Goal: Task Accomplishment & Management: Manage account settings

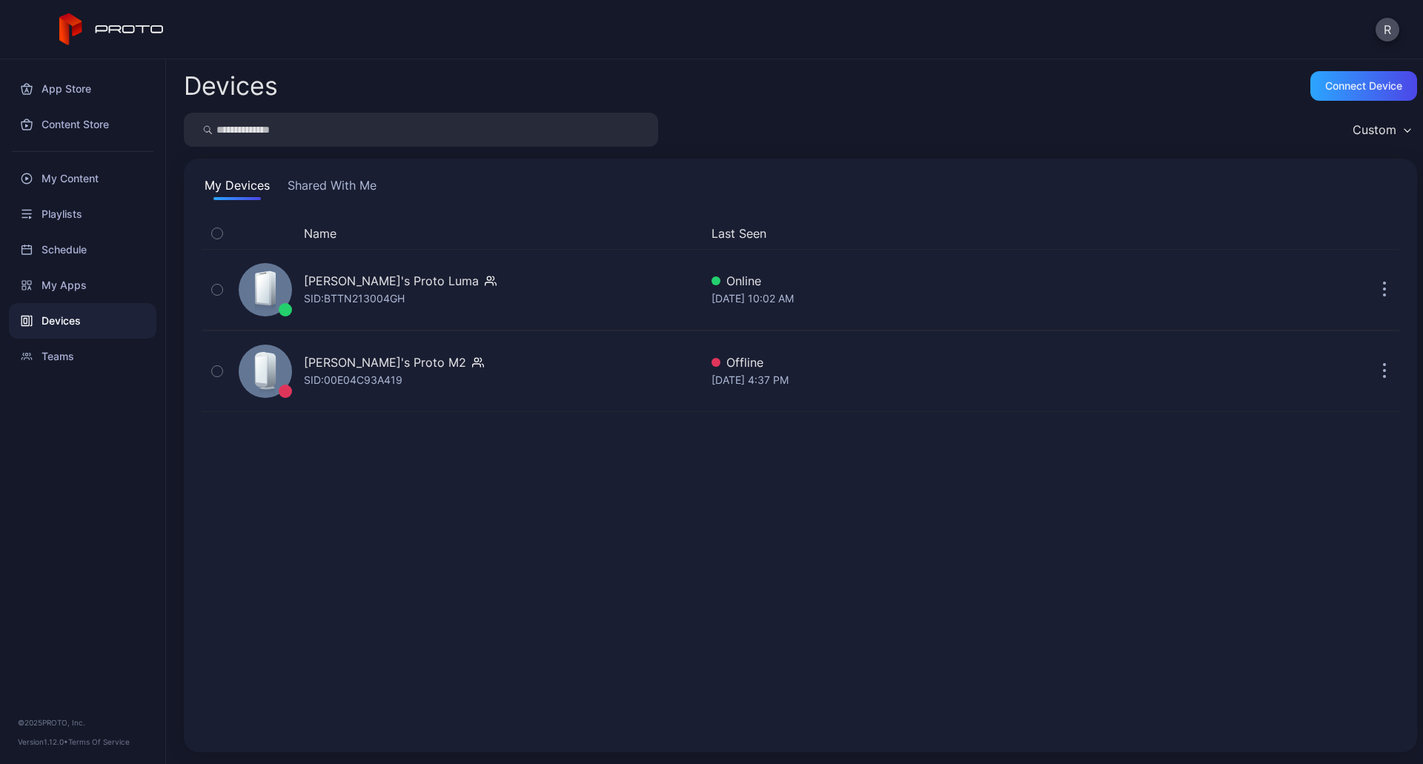
click at [52, 331] on div "Devices" at bounding box center [82, 321] width 147 height 36
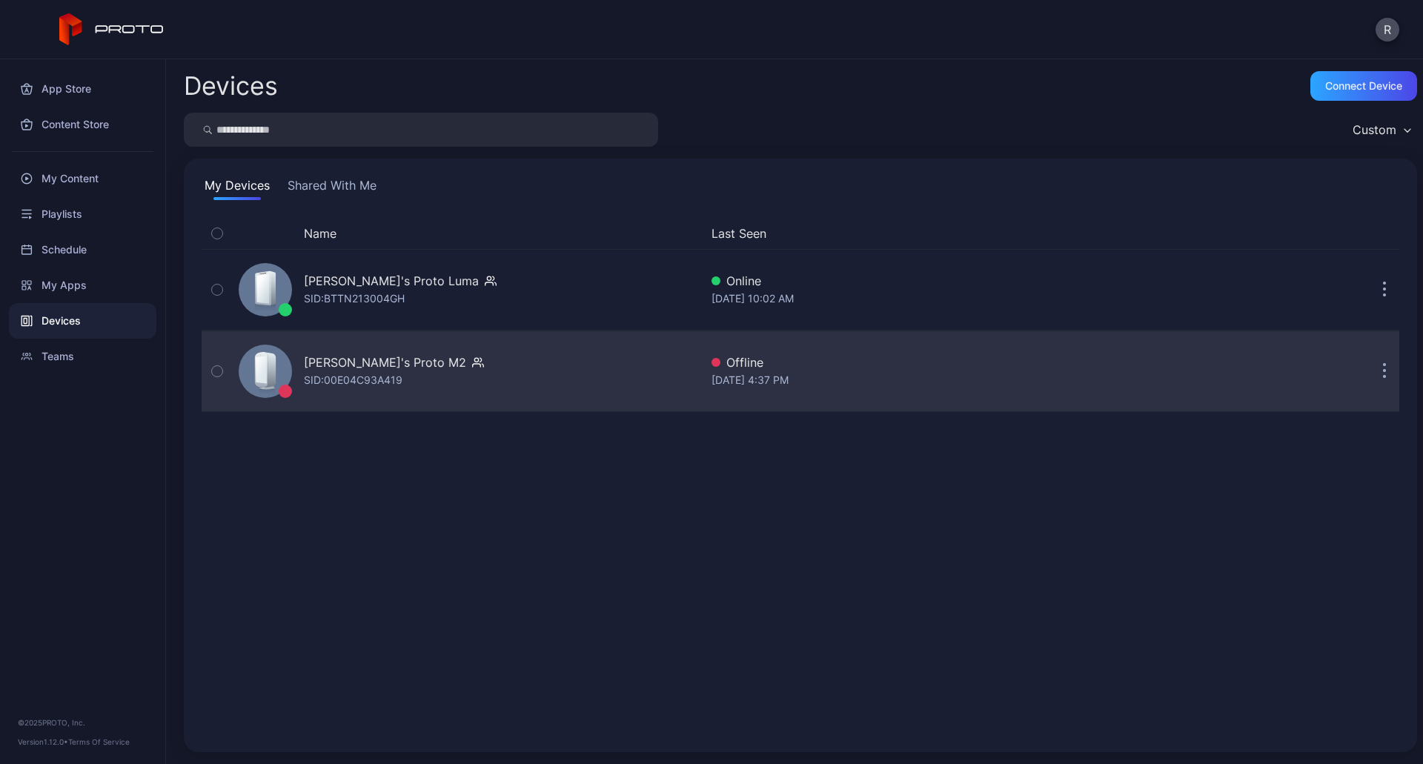
click at [336, 362] on div "[PERSON_NAME]'s Proto M2" at bounding box center [385, 362] width 162 height 18
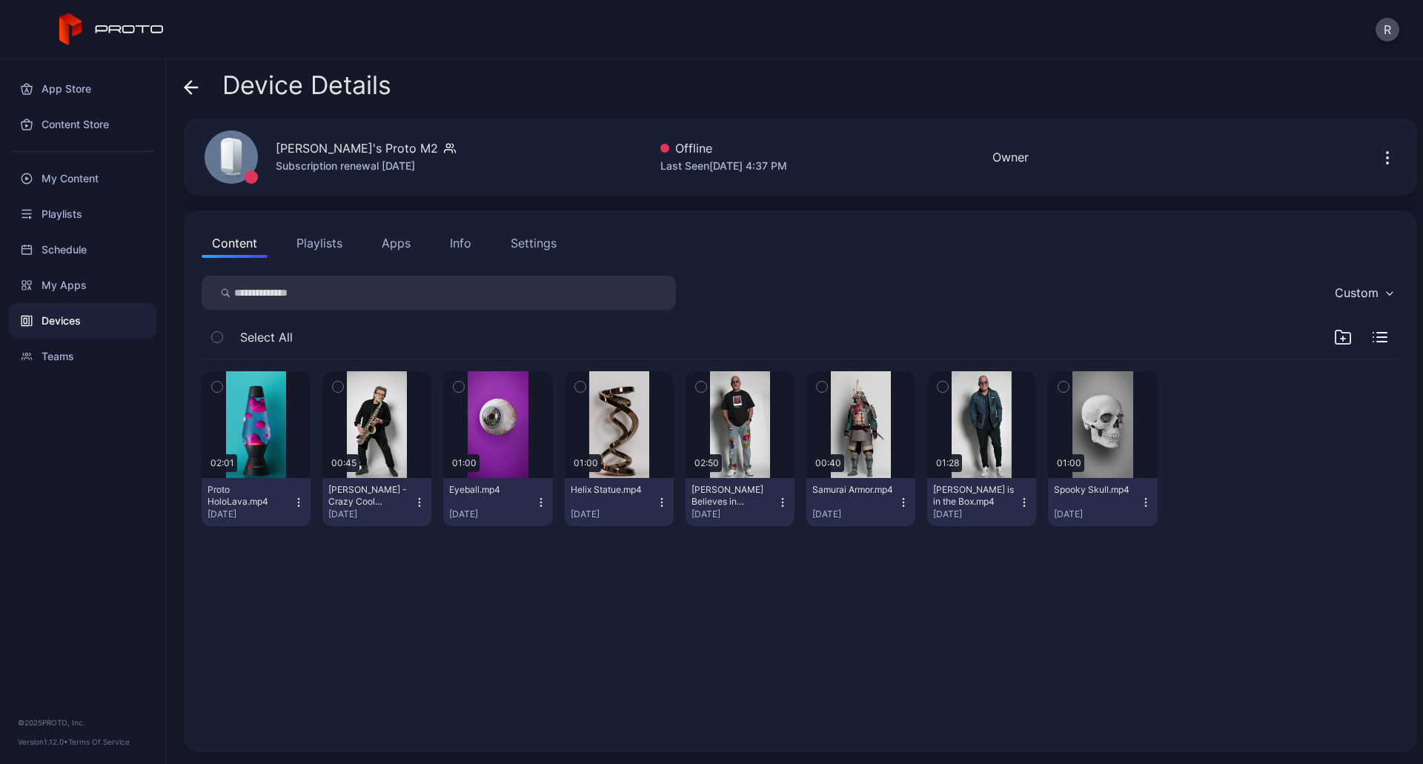
click at [1378, 156] on icon "button" at bounding box center [1387, 158] width 18 height 18
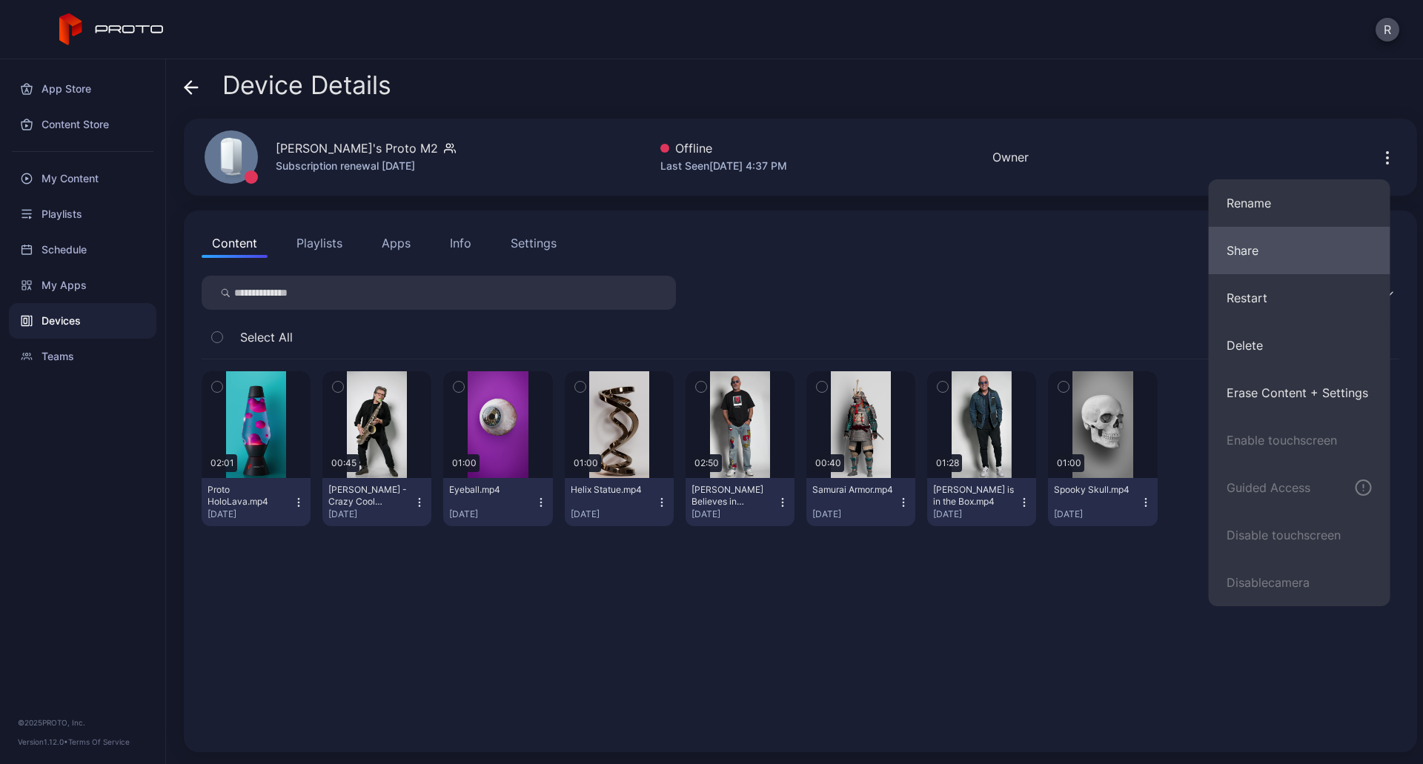
click at [1261, 263] on button "Share" at bounding box center [1300, 250] width 182 height 47
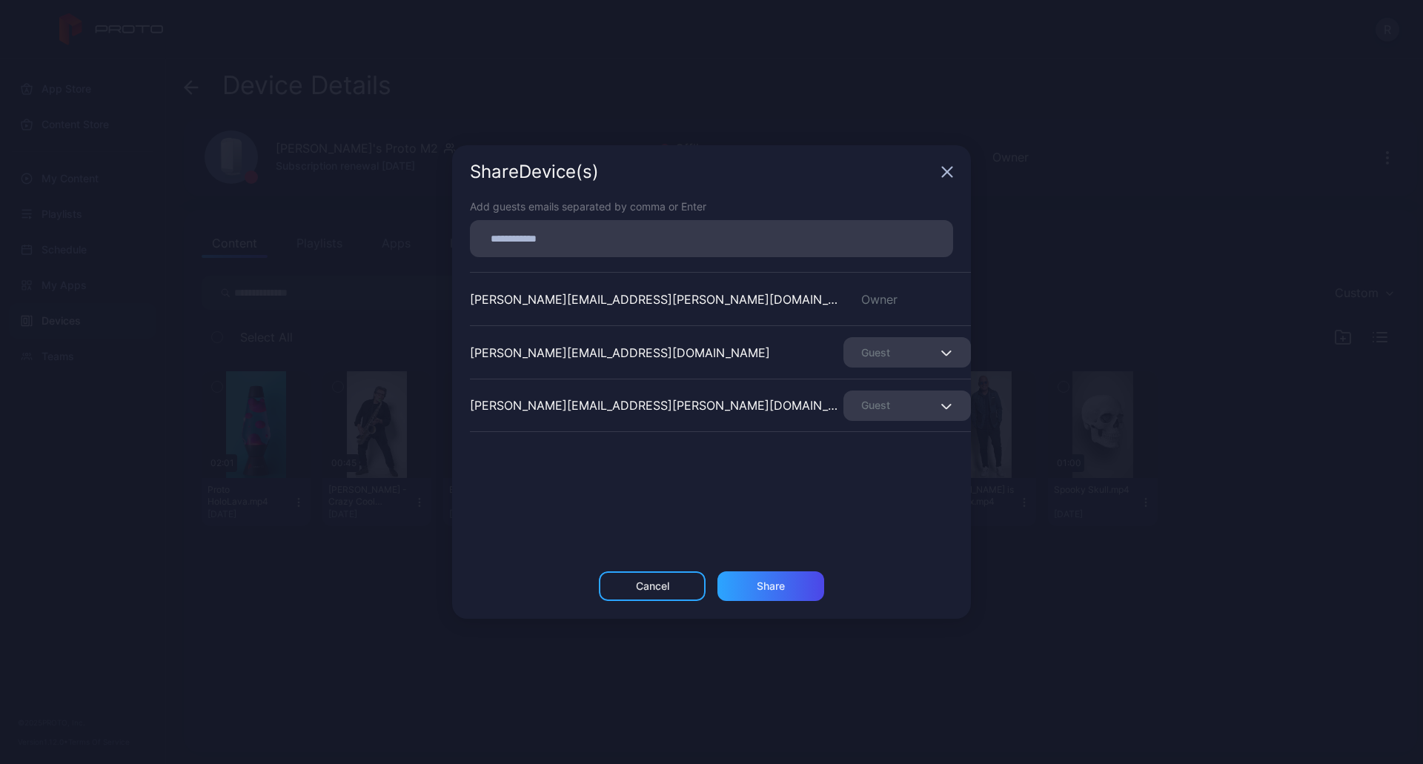
click at [697, 250] on div at bounding box center [716, 239] width 474 height 28
click at [705, 234] on input at bounding box center [711, 238] width 465 height 19
paste input
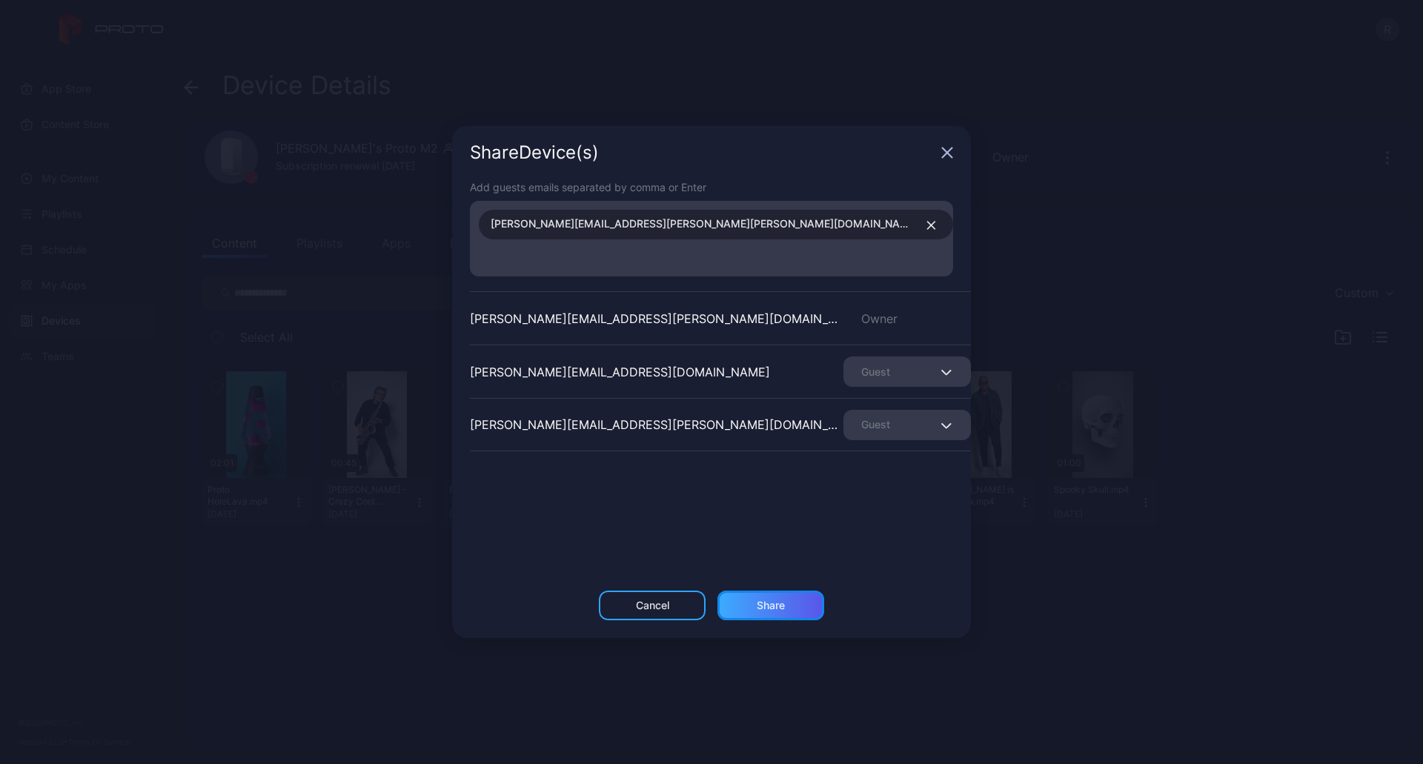
click at [786, 591] on div "Share" at bounding box center [770, 606] width 107 height 30
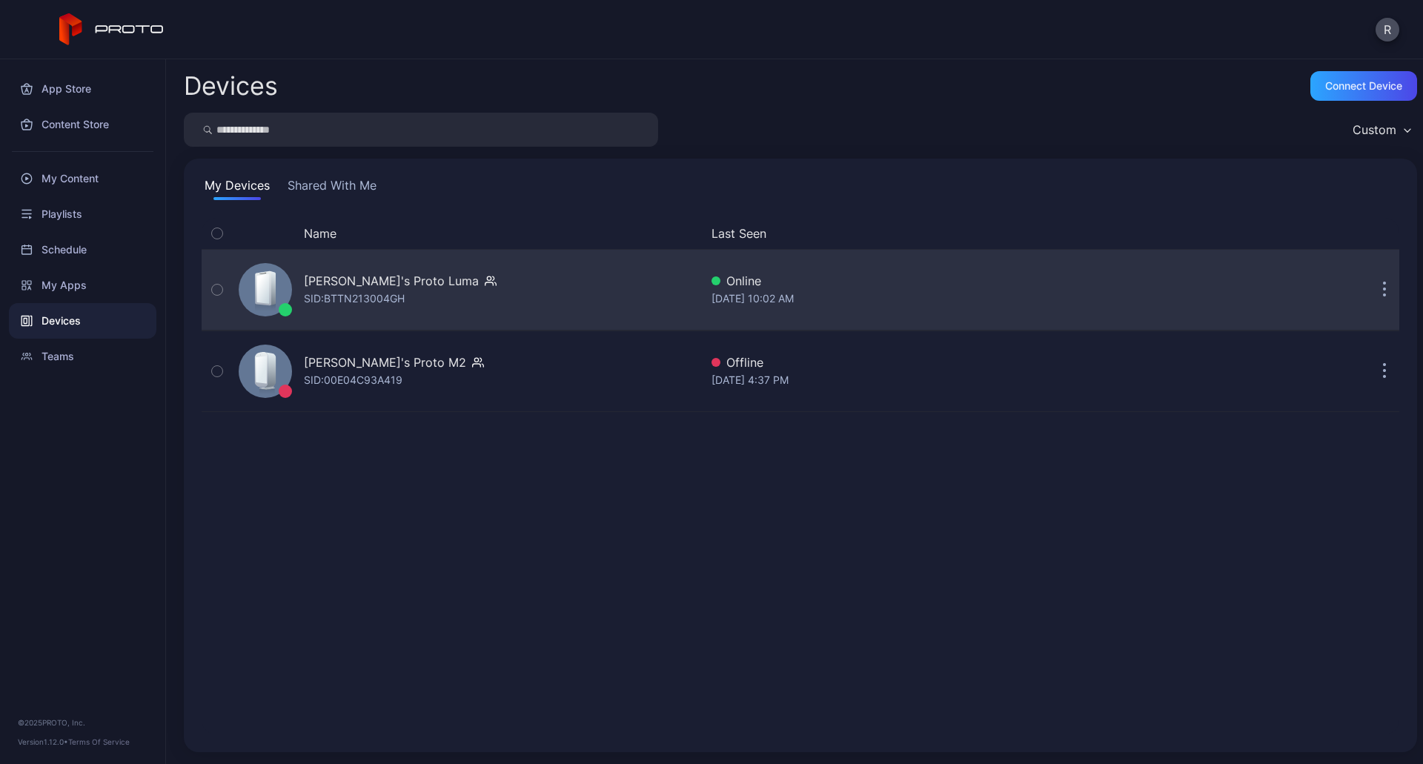
click at [366, 286] on div "[PERSON_NAME]'s Proto Luma" at bounding box center [391, 281] width 175 height 18
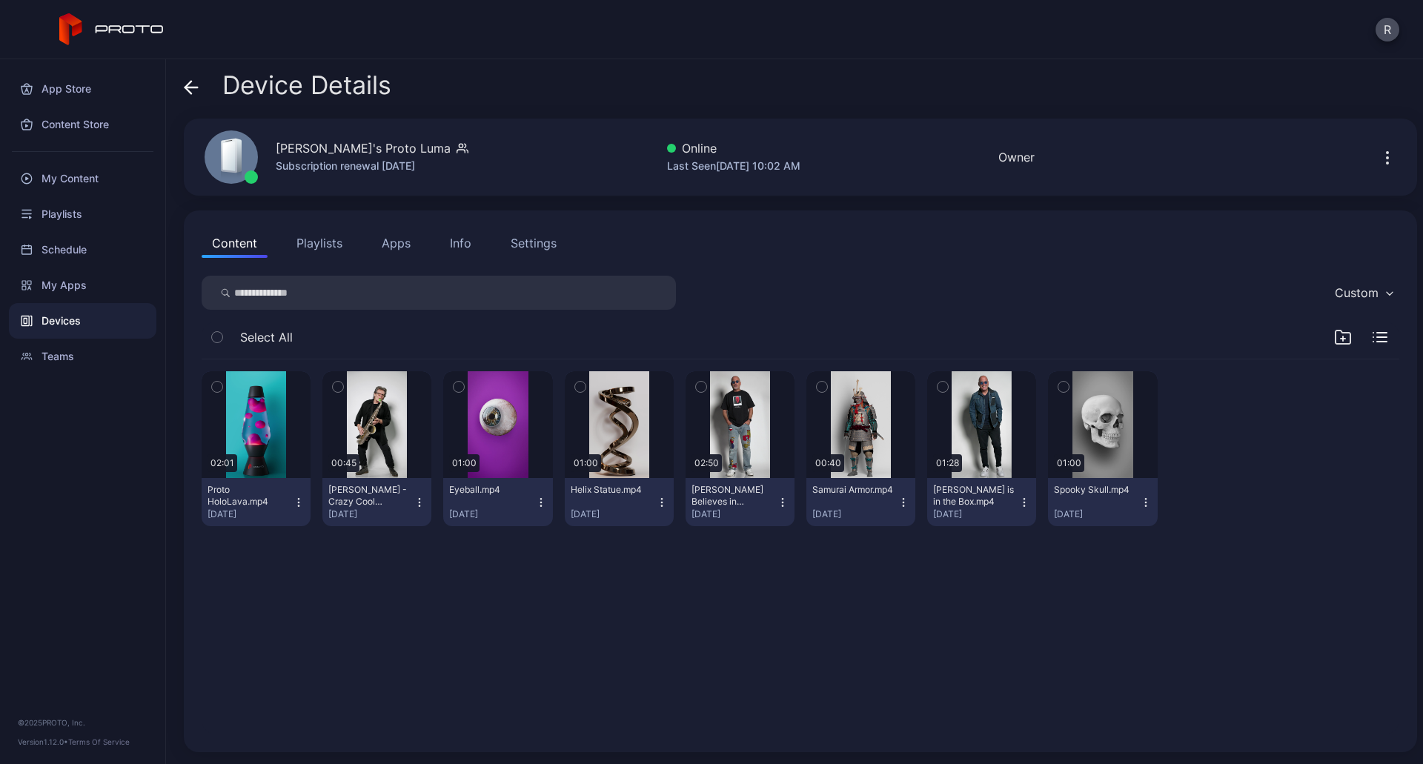
click at [548, 252] on button "Settings" at bounding box center [533, 243] width 67 height 30
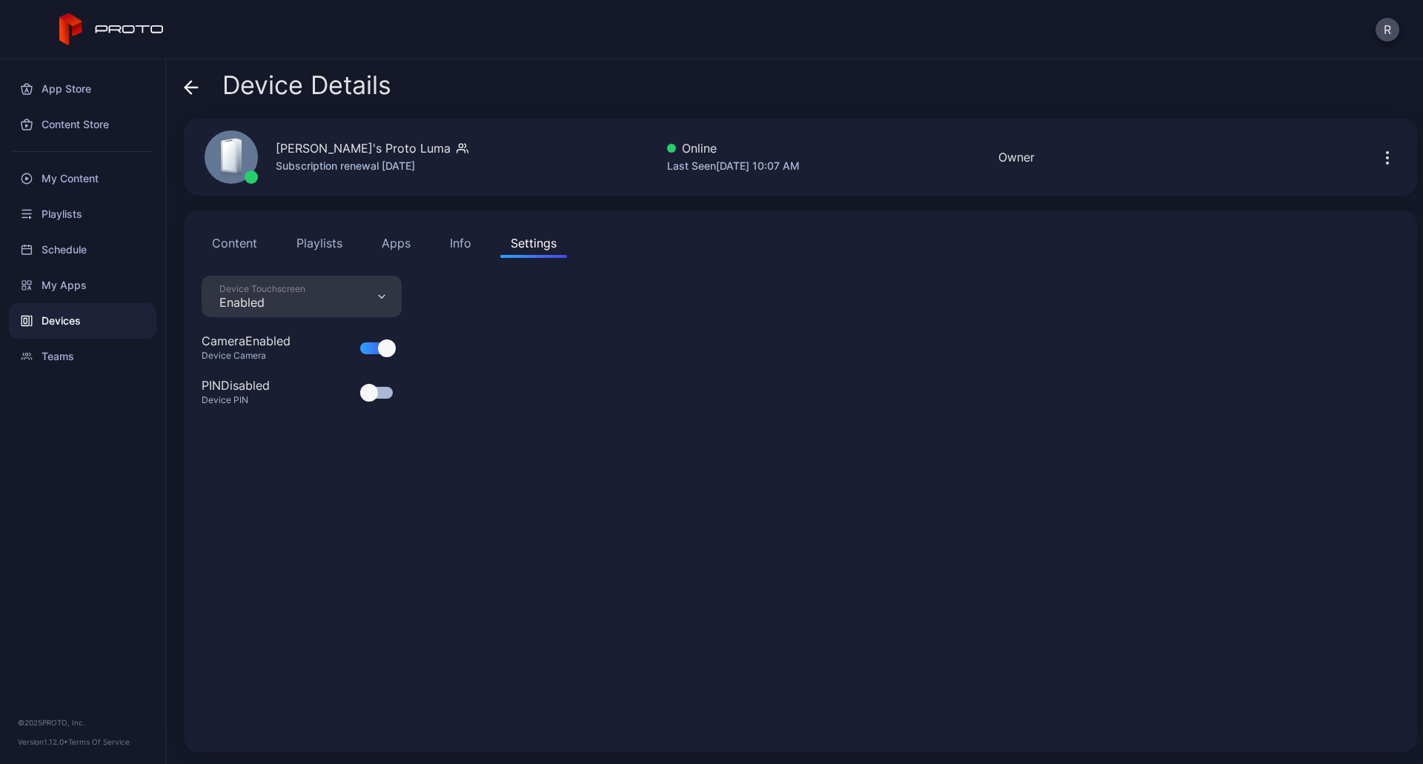
click at [26, 313] on div "Devices" at bounding box center [82, 321] width 147 height 36
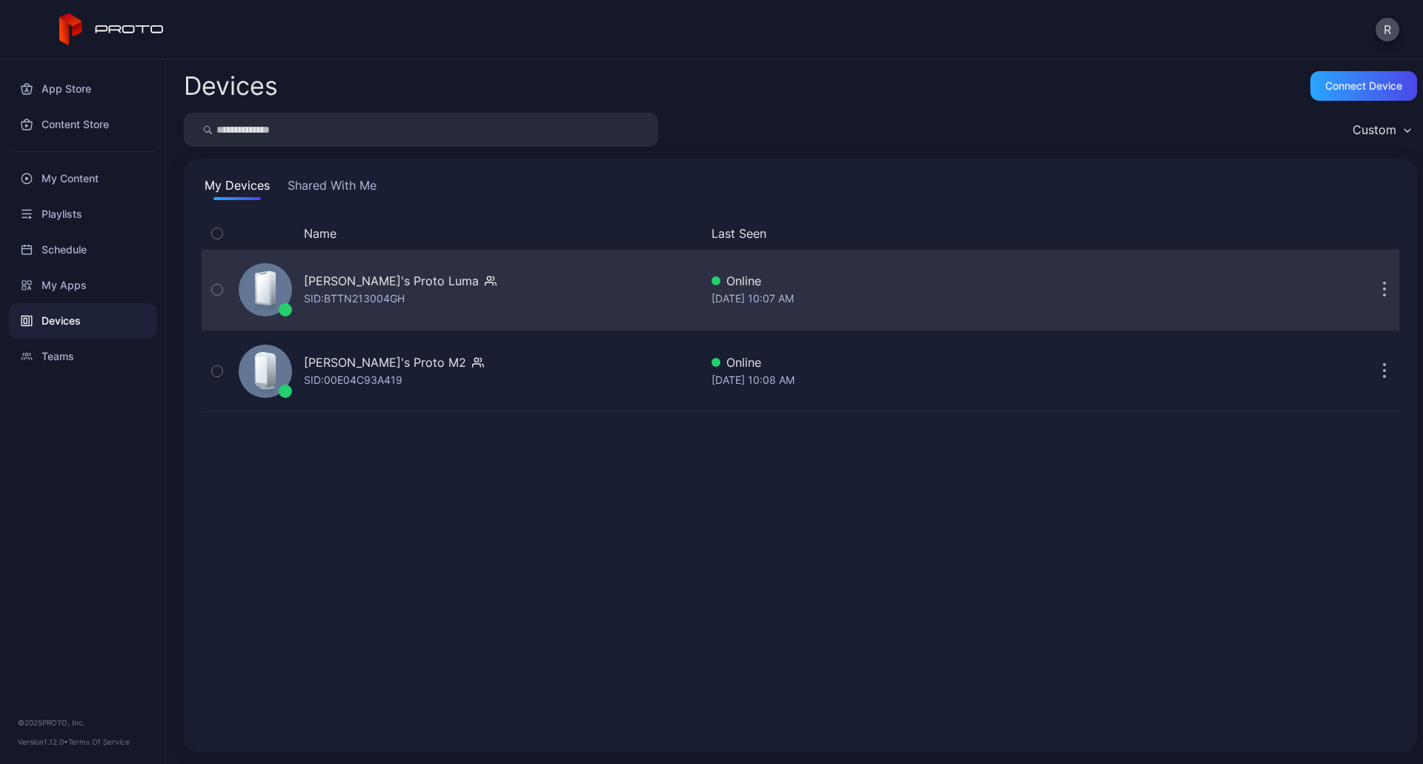
drag, startPoint x: 222, startPoint y: 282, endPoint x: 209, endPoint y: 282, distance: 12.6
click at [222, 282] on icon "button" at bounding box center [217, 290] width 10 height 16
click at [468, 281] on div "Rick's Proto Luma SID: BTTN213004GH" at bounding box center [466, 290] width 467 height 74
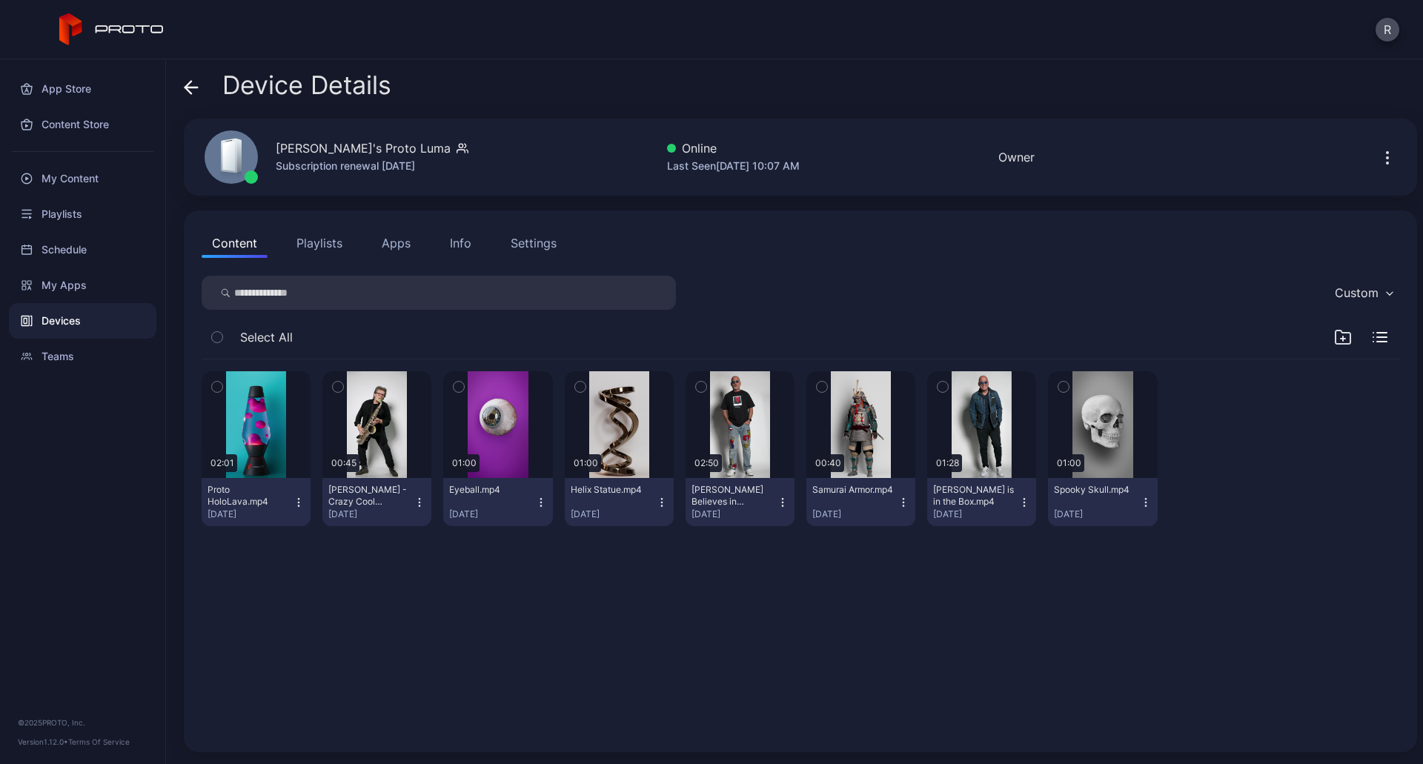
click at [1378, 152] on icon "button" at bounding box center [1387, 158] width 18 height 18
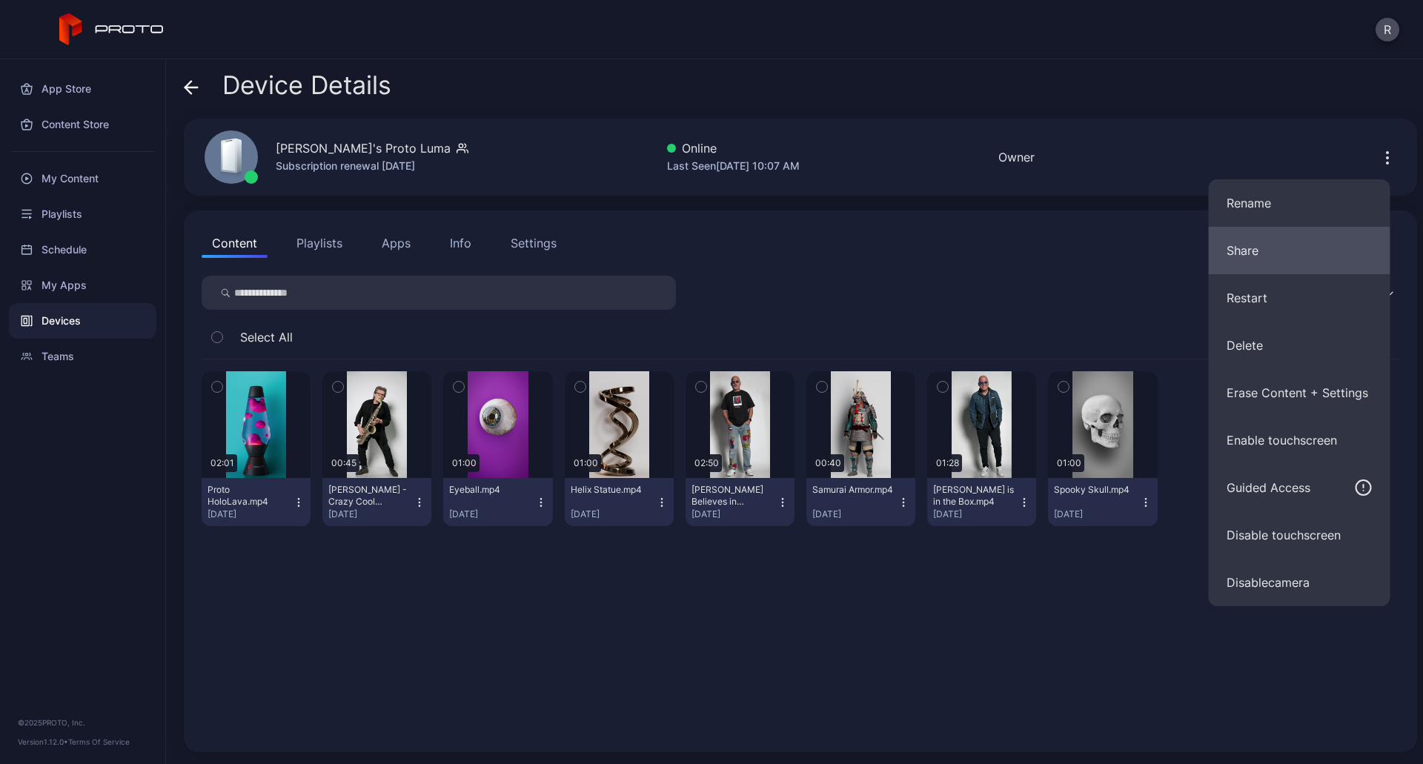
click at [1279, 258] on button "Share" at bounding box center [1300, 250] width 182 height 47
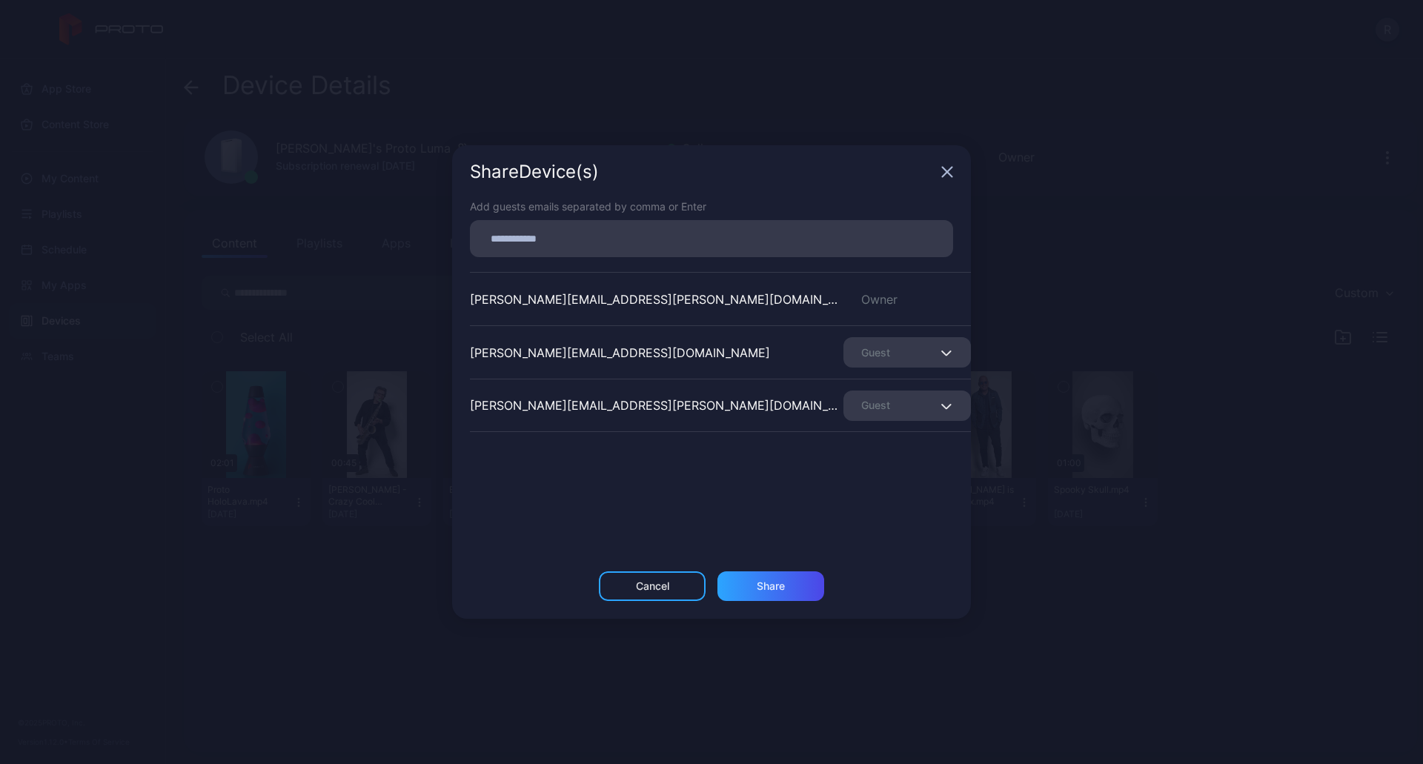
click at [612, 237] on input at bounding box center [711, 238] width 465 height 19
paste input
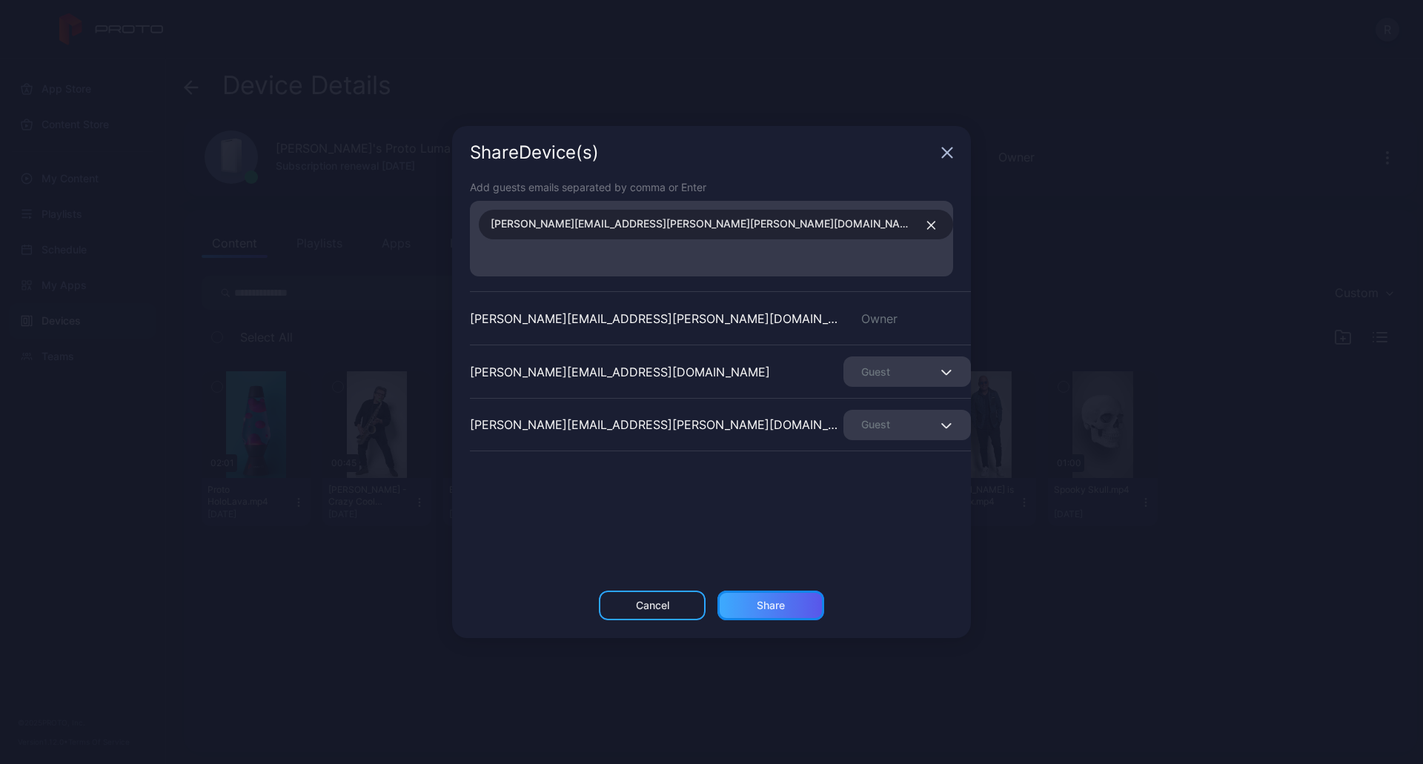
click at [768, 603] on div "Share" at bounding box center [770, 606] width 107 height 30
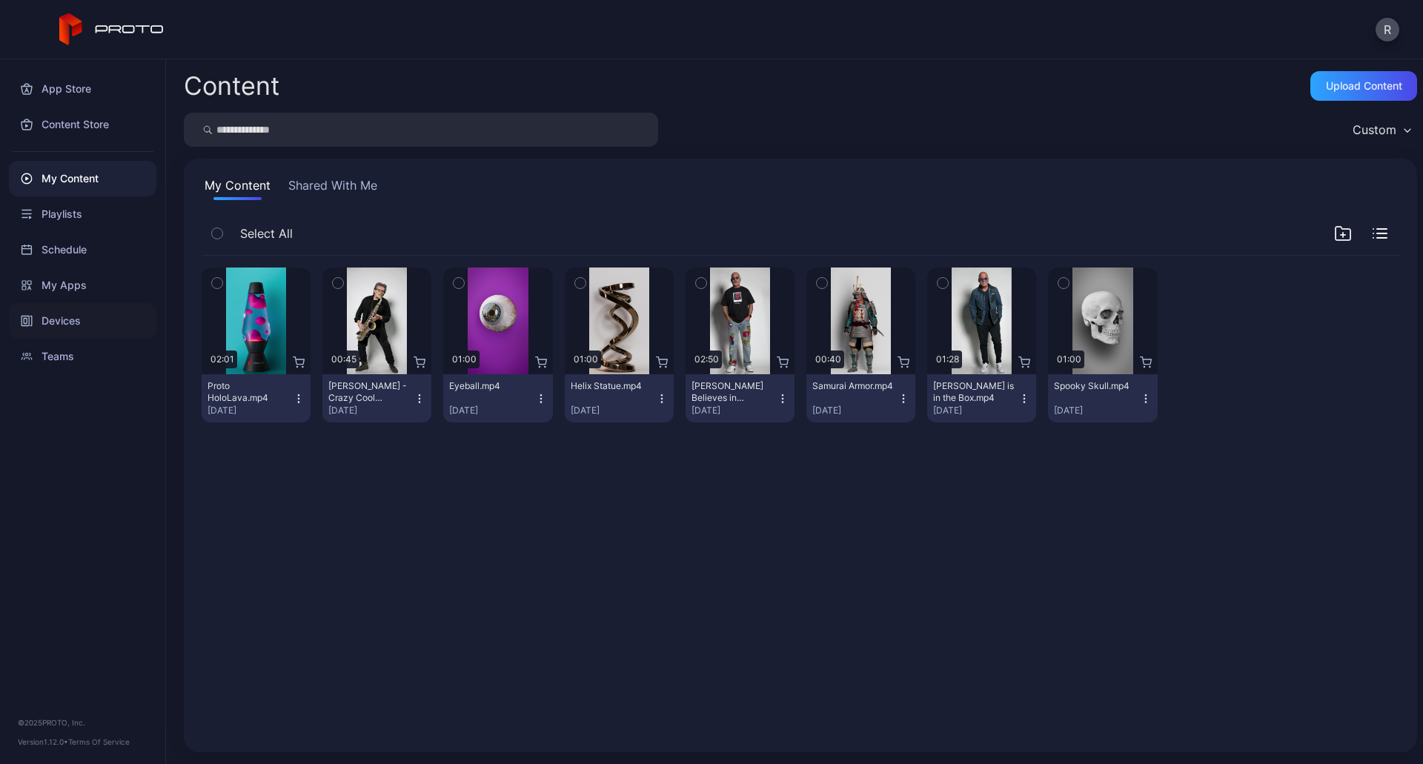
click at [68, 310] on div "Devices" at bounding box center [82, 321] width 147 height 36
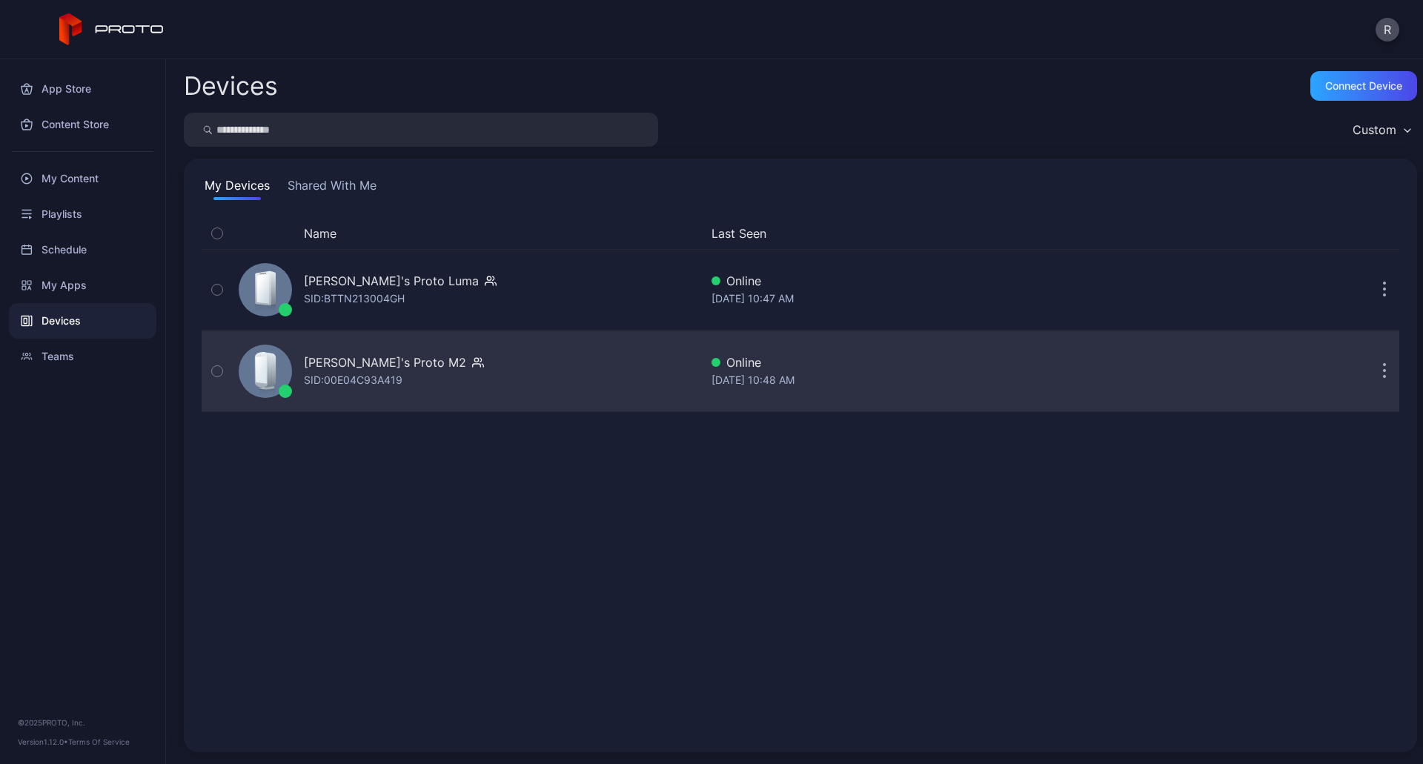
click at [218, 372] on icon "button" at bounding box center [217, 371] width 10 height 16
click at [841, 351] on div "[PERSON_NAME]'s Proto M2 SID: 00E04C93A419 Online [DATE] 10:48 AM" at bounding box center [801, 371] width 1198 height 74
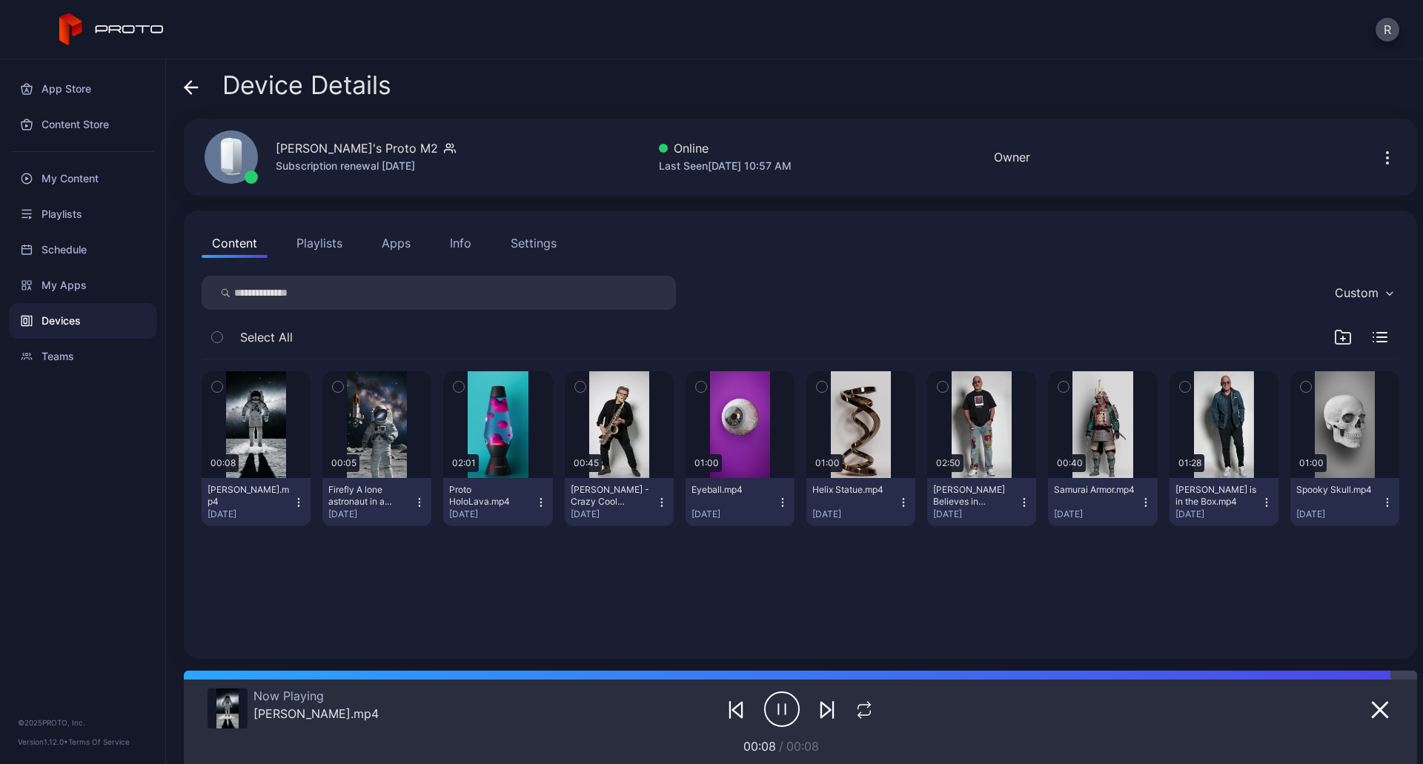
click at [200, 91] on div "Device Details" at bounding box center [288, 89] width 208 height 36
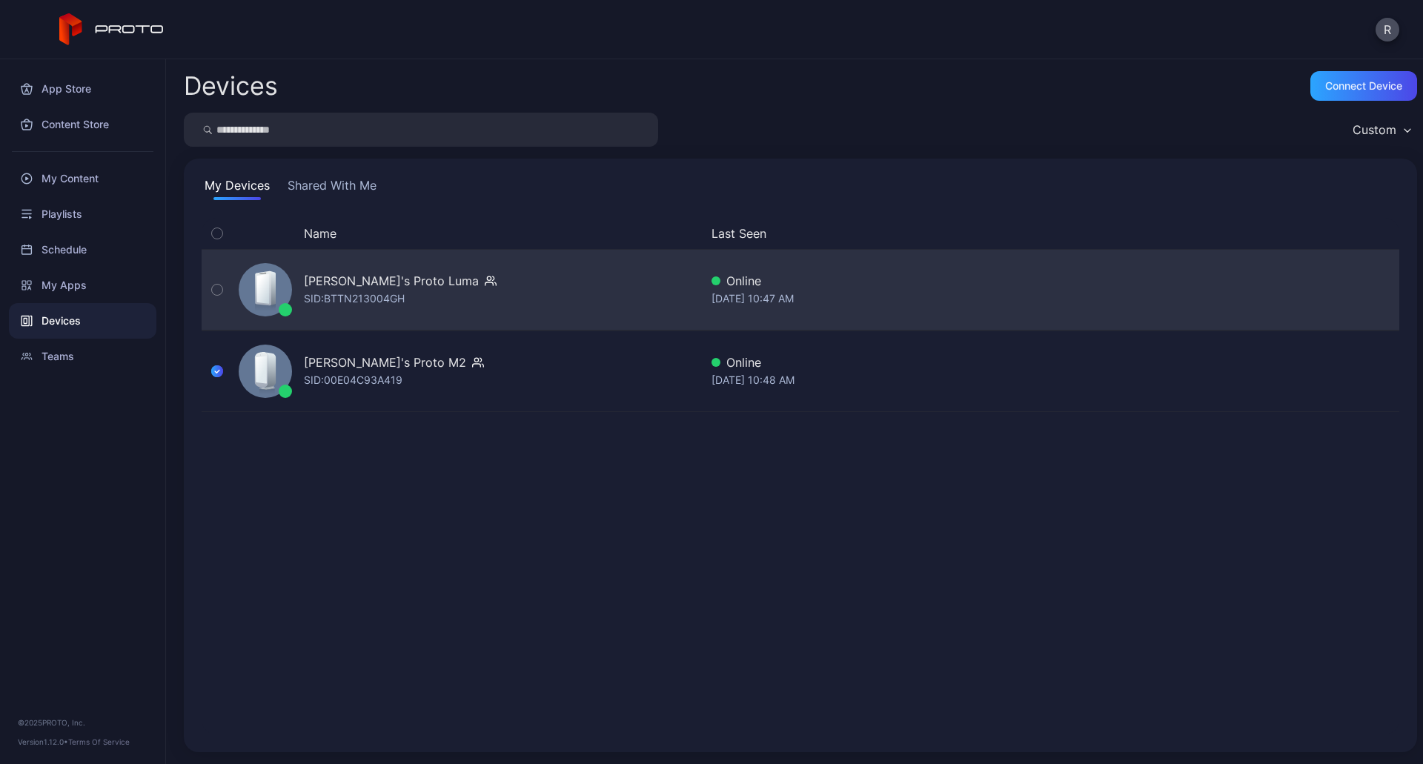
click at [309, 304] on div "SID: BTTN213004GH" at bounding box center [354, 299] width 101 height 18
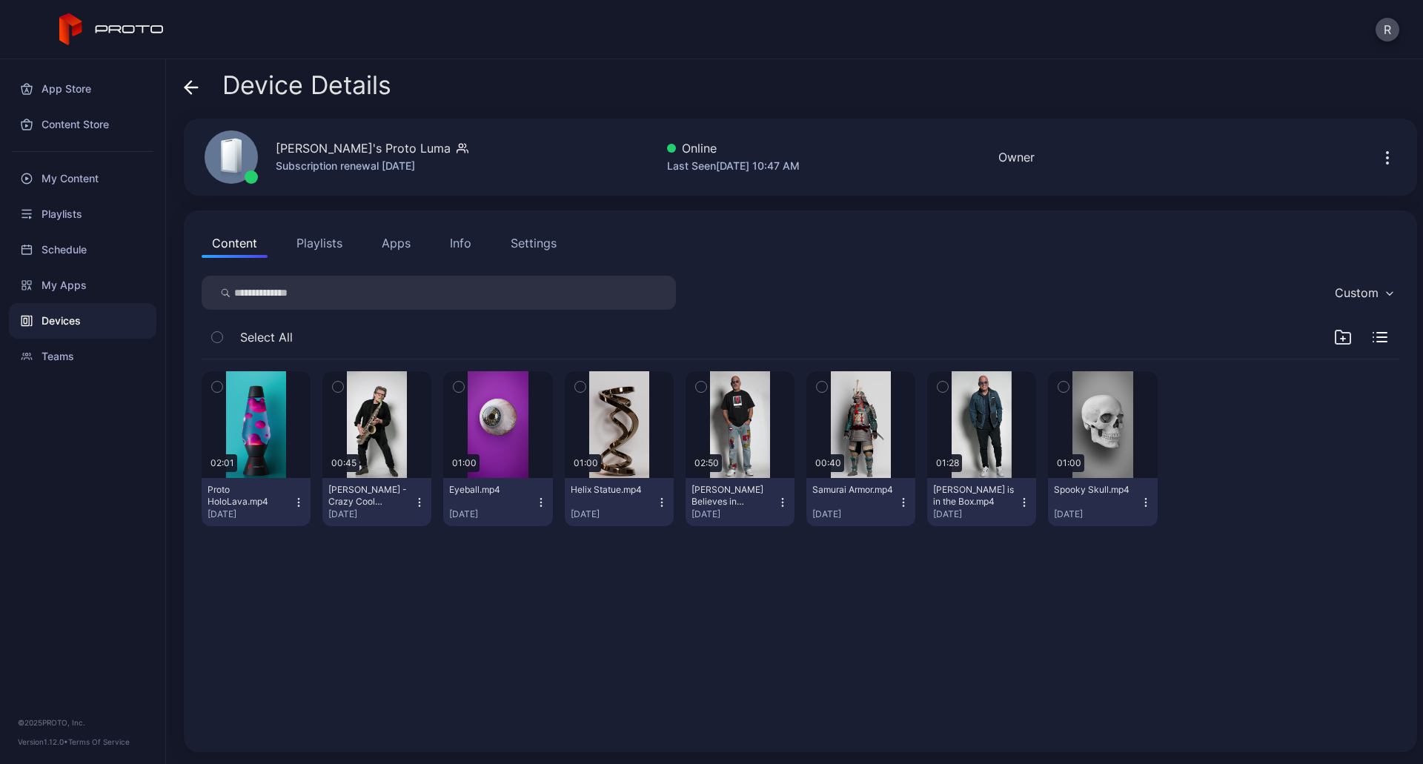
click at [545, 236] on div "Settings" at bounding box center [534, 243] width 46 height 18
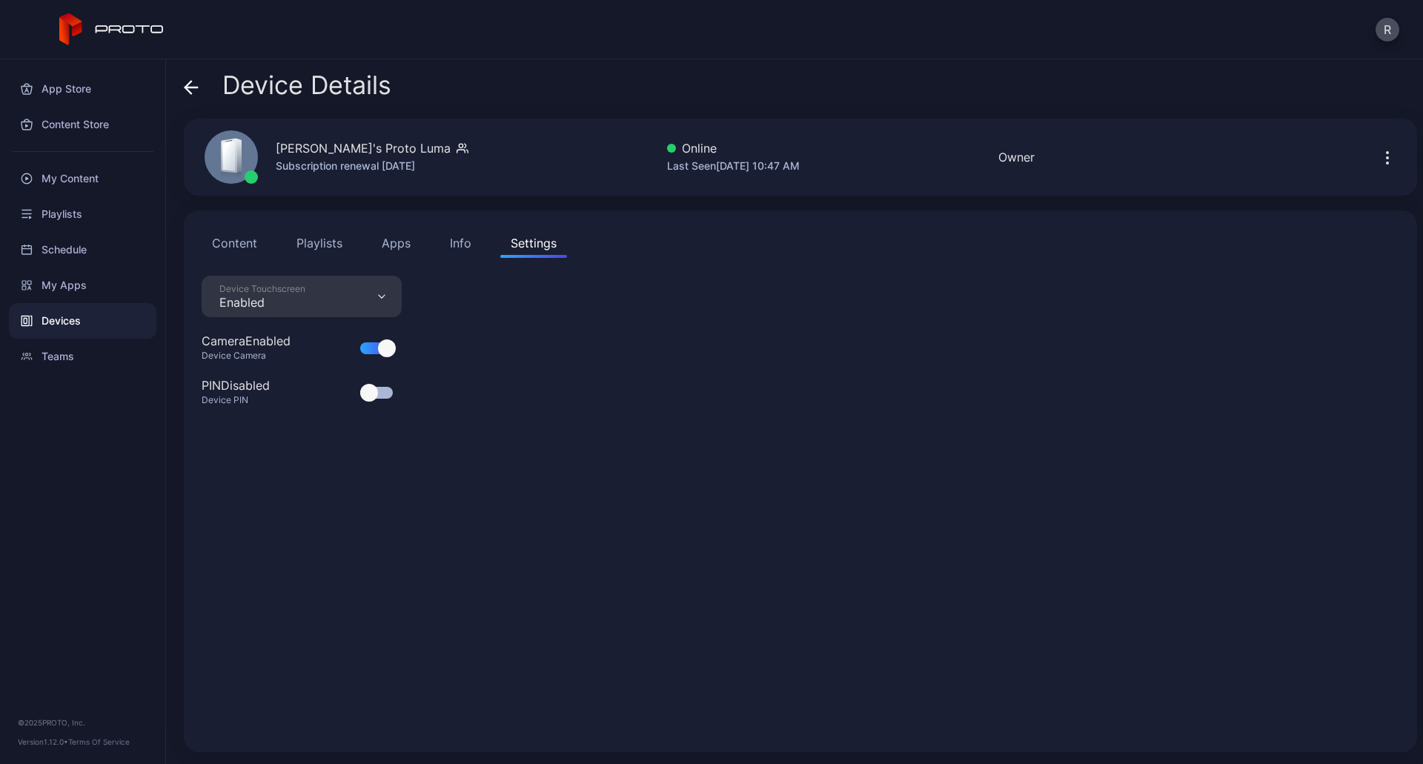
click at [454, 254] on button "Info" at bounding box center [460, 243] width 42 height 30
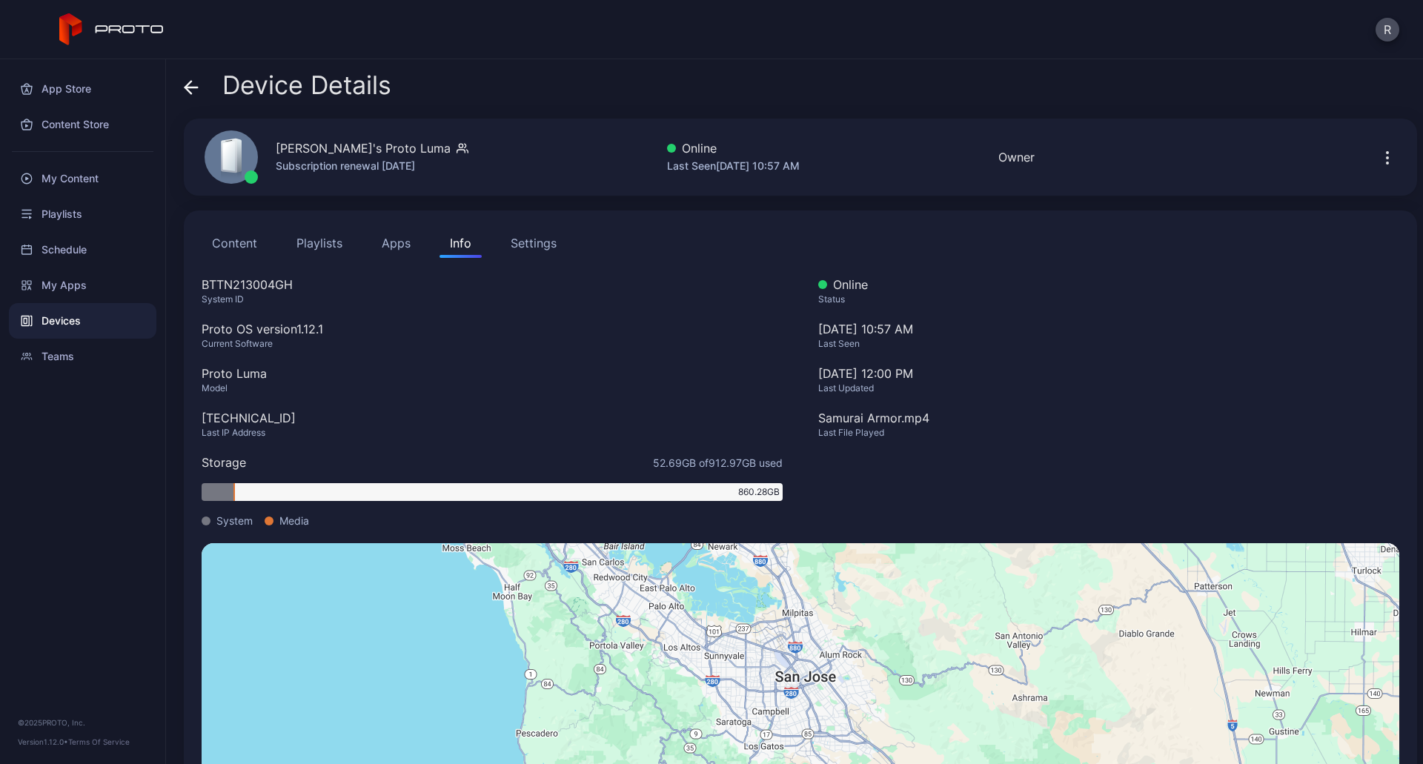
click at [405, 245] on button "Apps" at bounding box center [396, 243] width 50 height 30
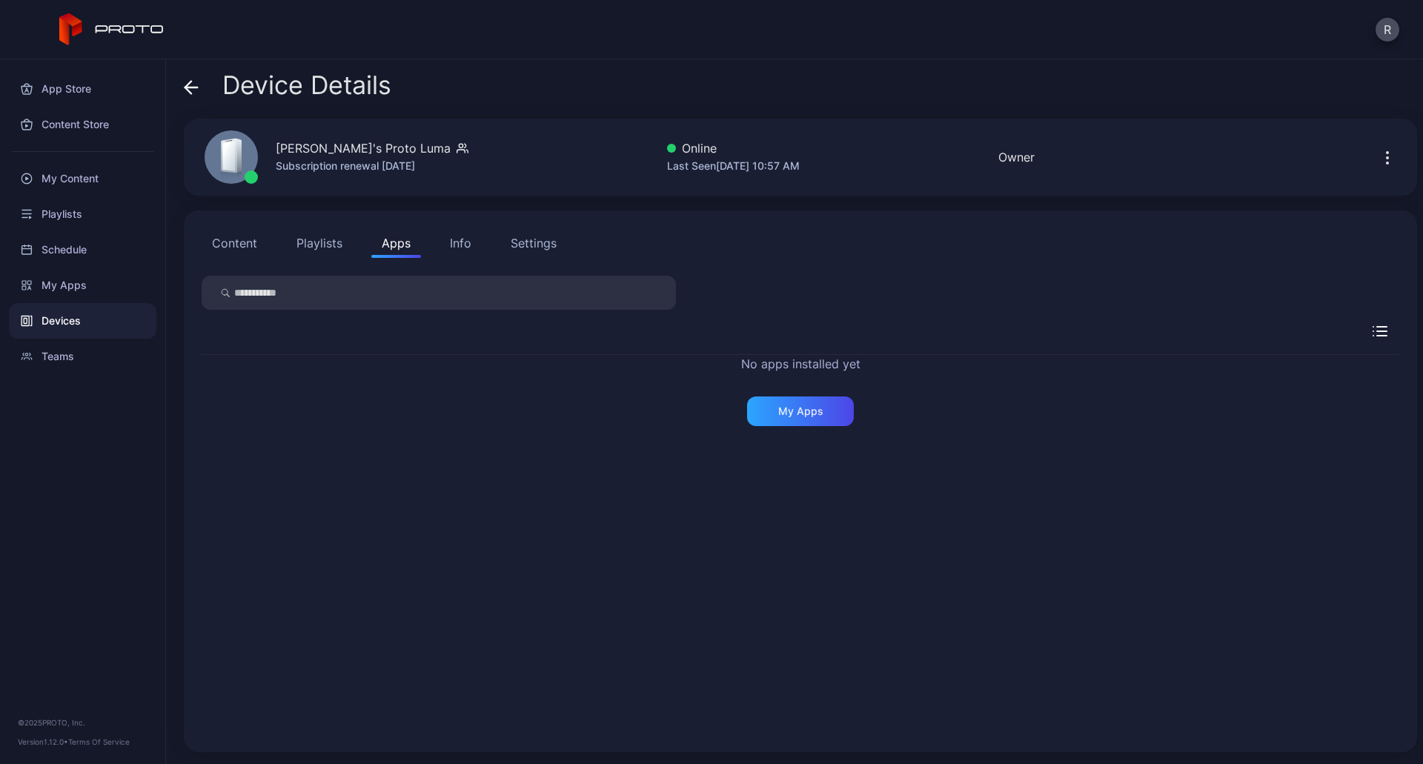
click at [283, 262] on div "Content Playlists Apps Info Settings No apps installed yet My Apps" at bounding box center [800, 481] width 1233 height 542
click at [335, 234] on button "Playlists" at bounding box center [319, 243] width 67 height 30
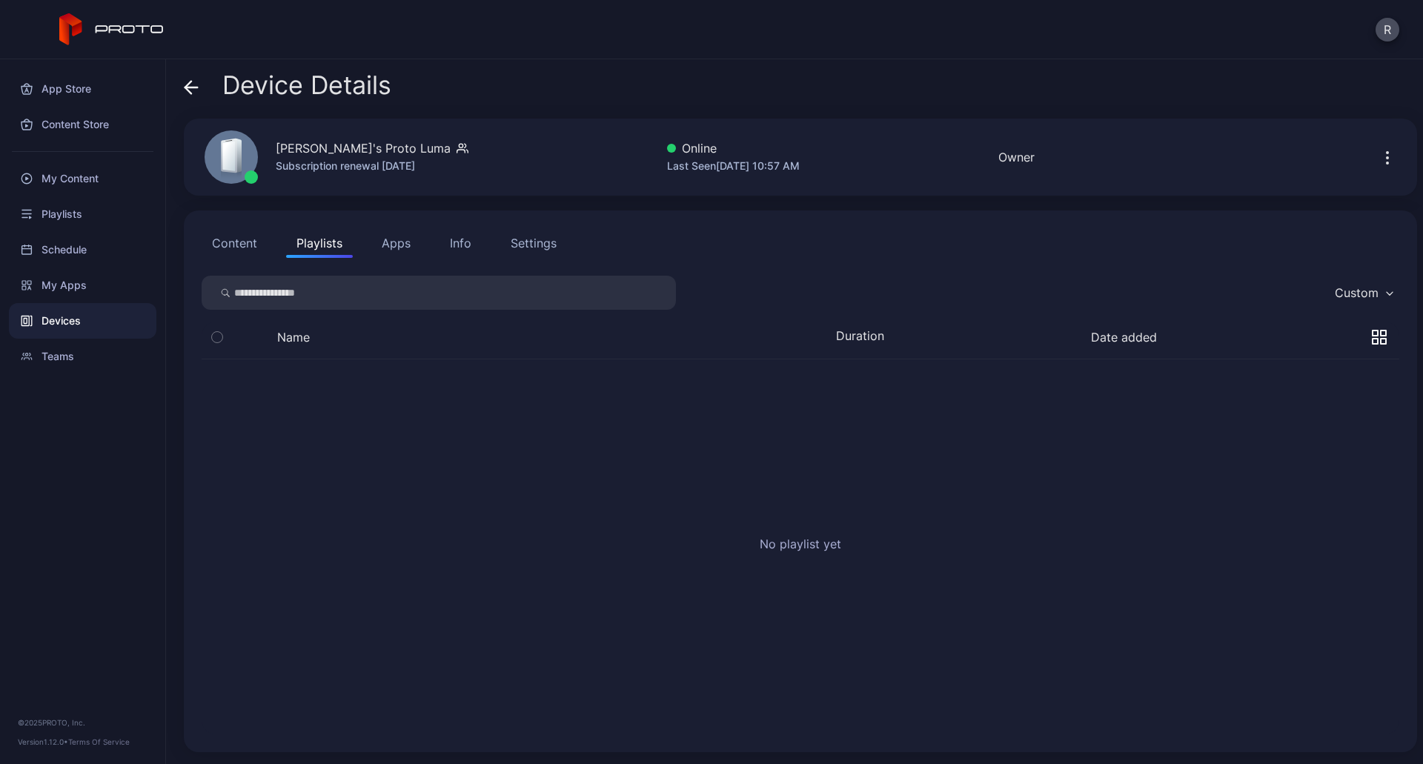
click at [231, 245] on button "Content" at bounding box center [235, 243] width 66 height 30
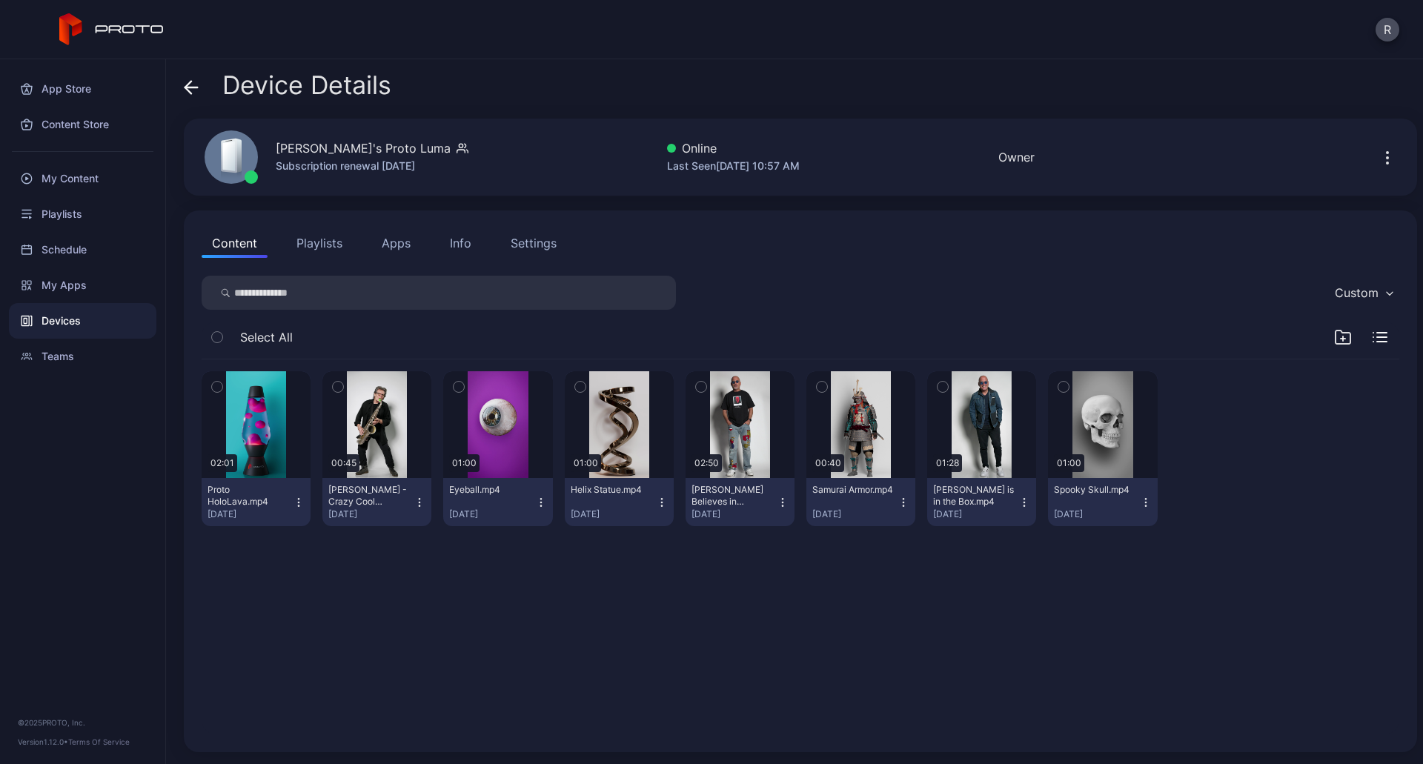
click at [1372, 338] on div "Select All" at bounding box center [801, 341] width 1198 height 38
click at [1372, 338] on icon "button" at bounding box center [1379, 337] width 15 height 10
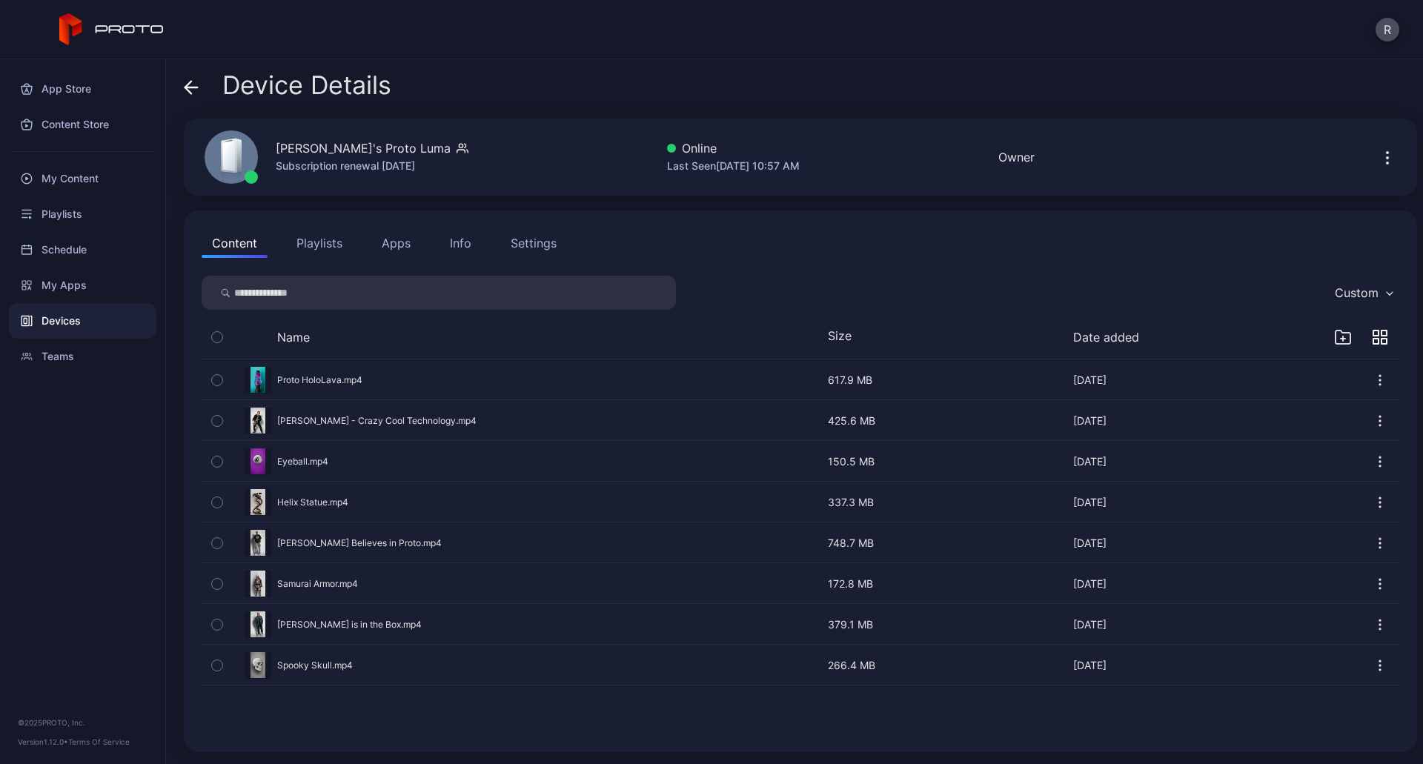
click at [1238, 230] on div "Content Playlists Apps Info Settings" at bounding box center [801, 243] width 1198 height 30
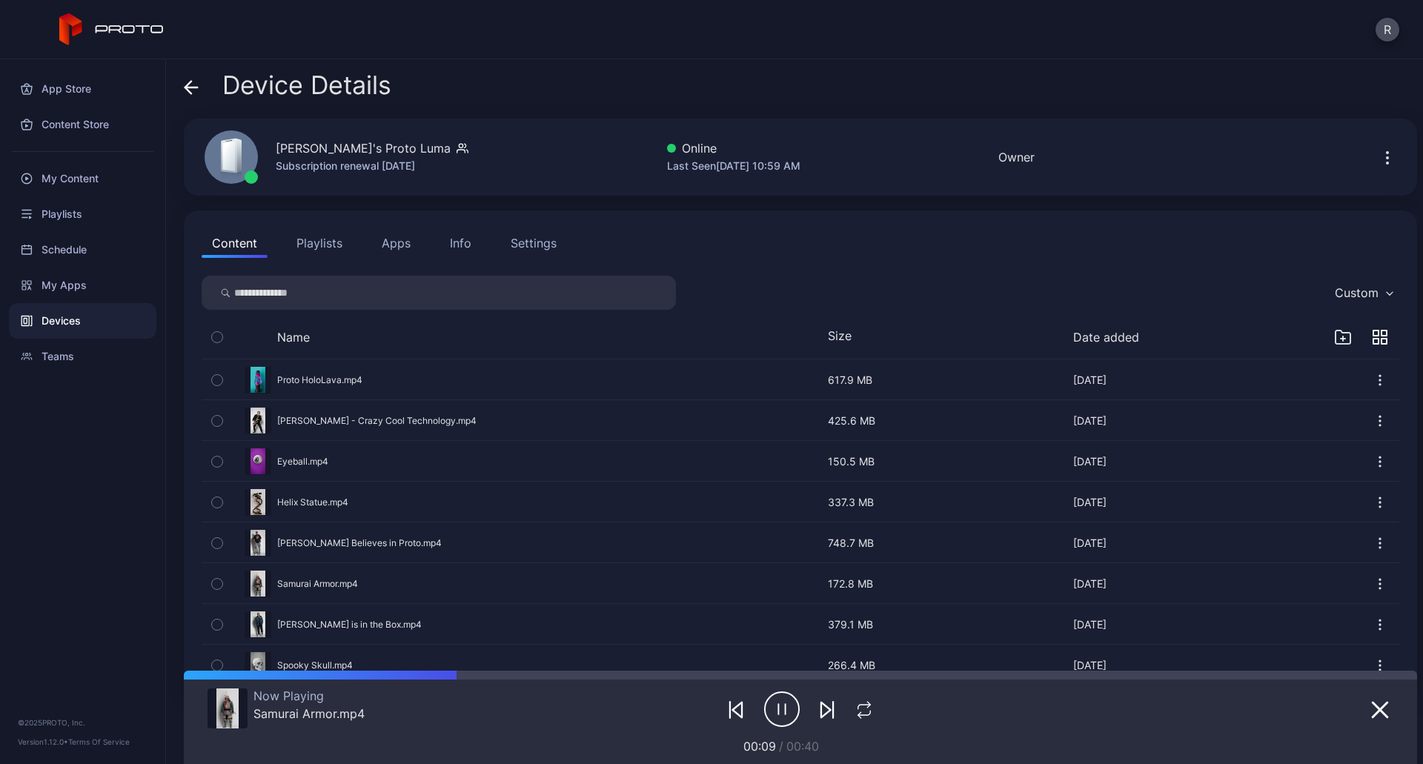
click at [531, 239] on div "Settings" at bounding box center [534, 243] width 46 height 18
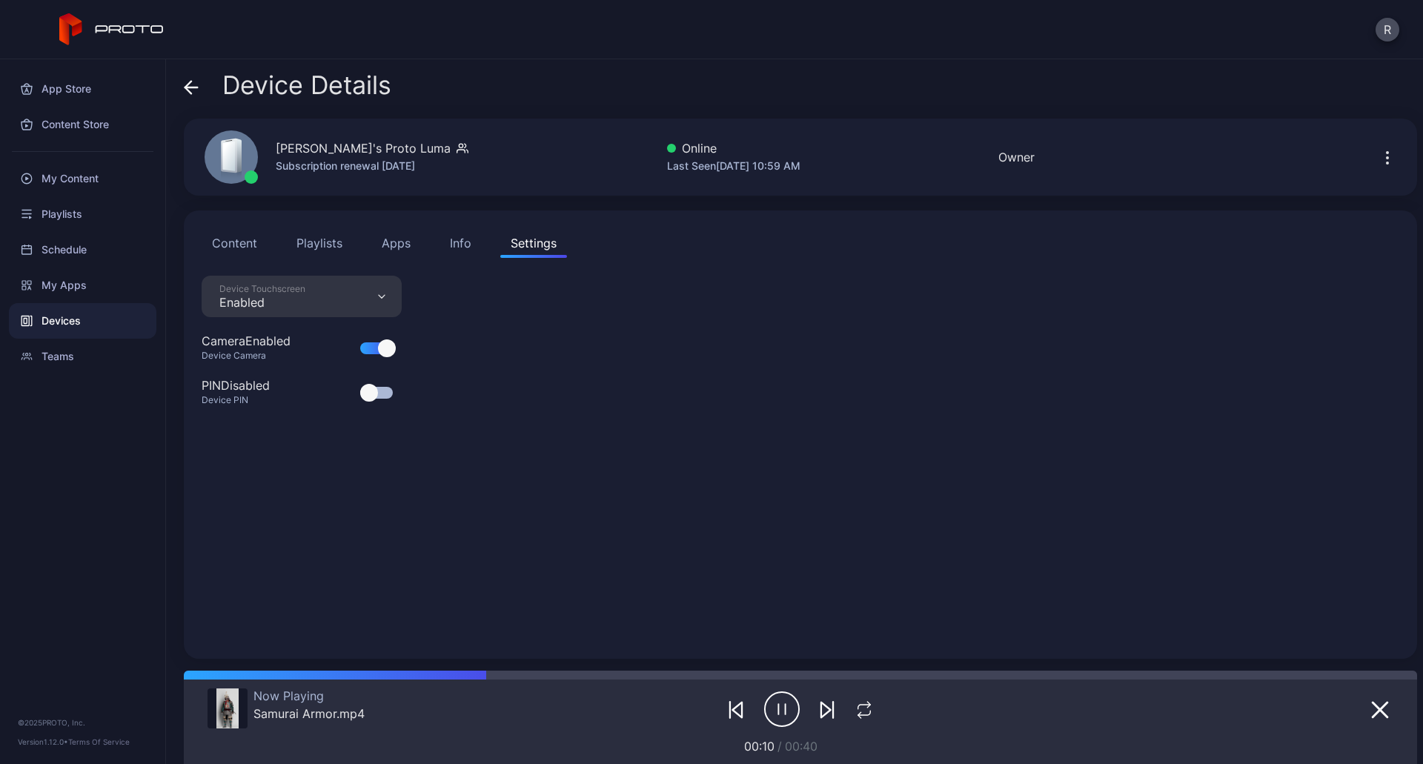
click at [293, 310] on div "Device Touchscreen Enabled" at bounding box center [302, 297] width 200 height 42
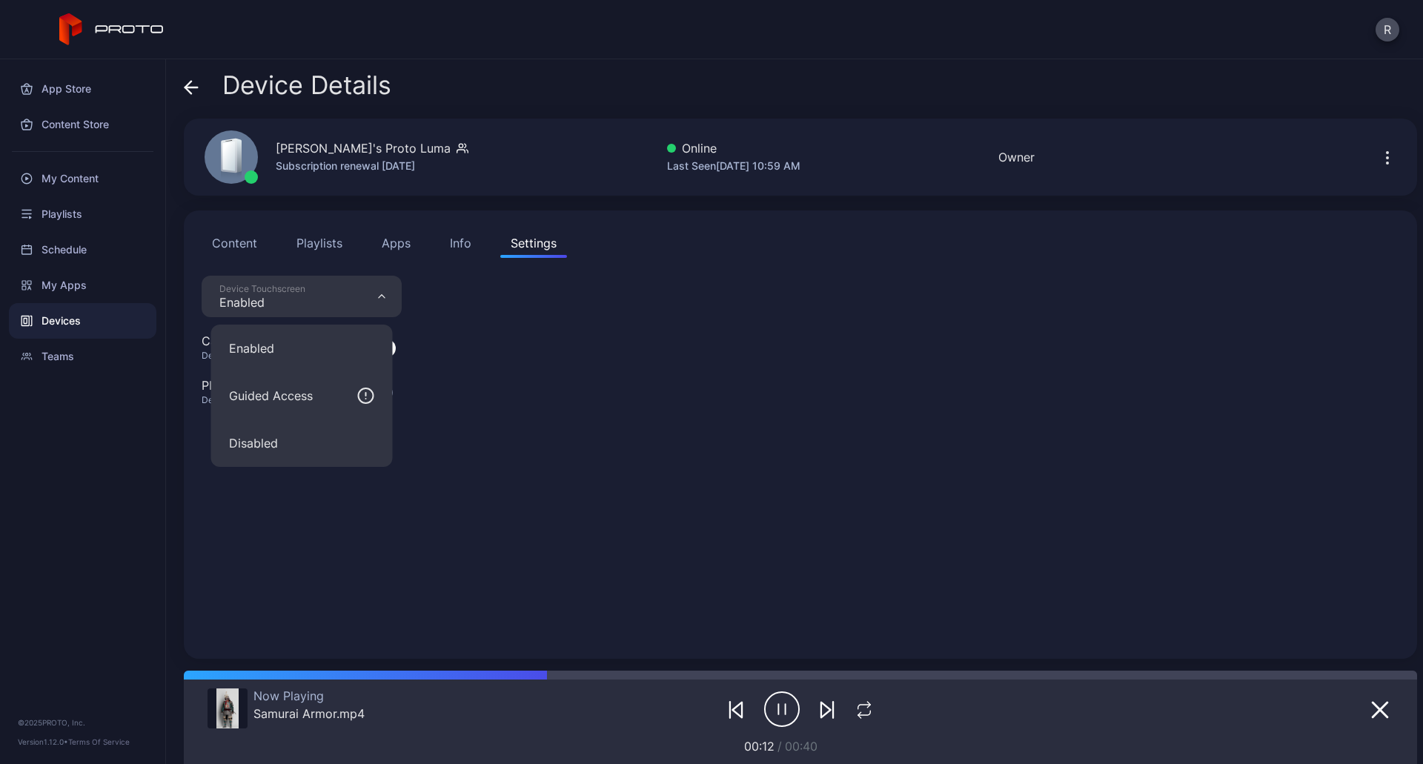
click at [625, 343] on div "Device Touchscreen Enabled Camera Enabled Device Camera PIN Disabled Device PIN" at bounding box center [801, 458] width 1198 height 365
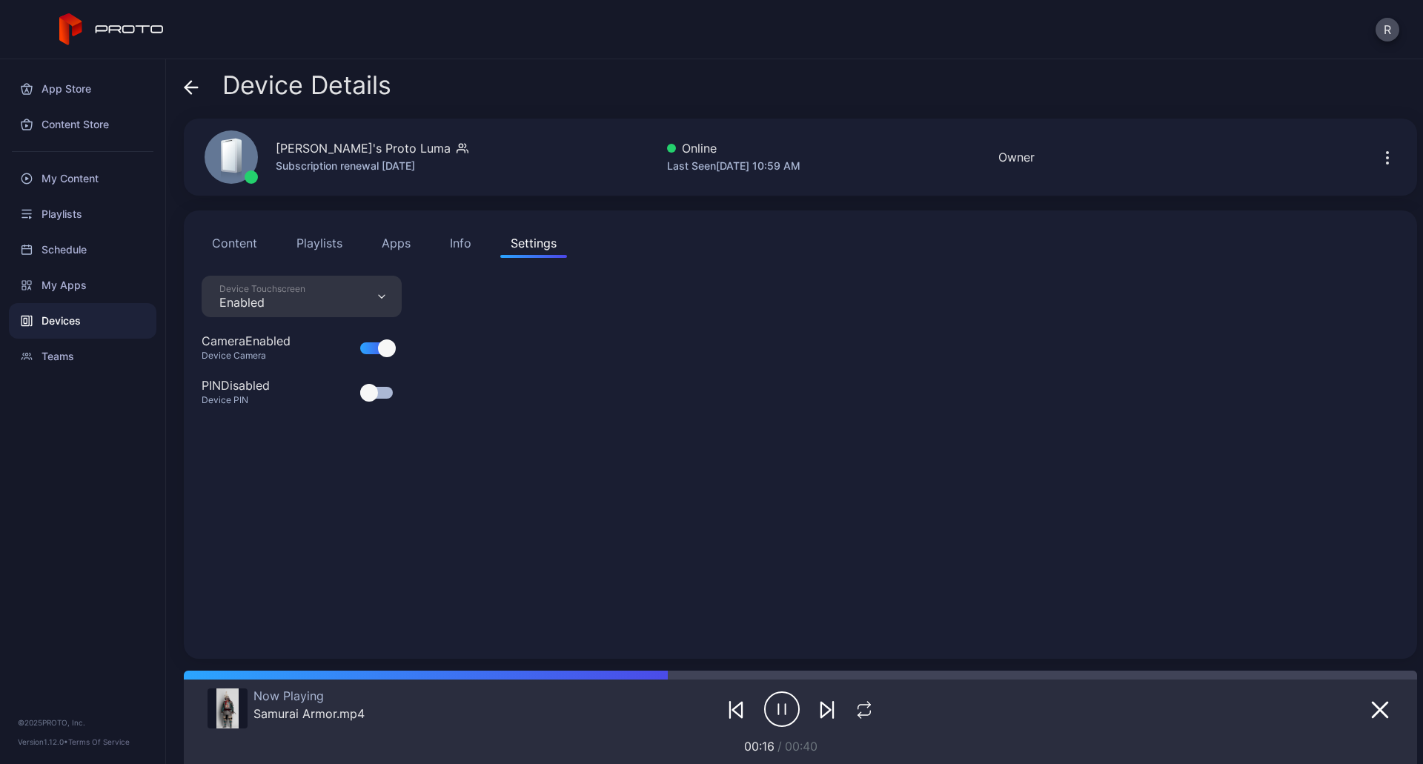
click at [472, 252] on button "Info" at bounding box center [460, 243] width 42 height 30
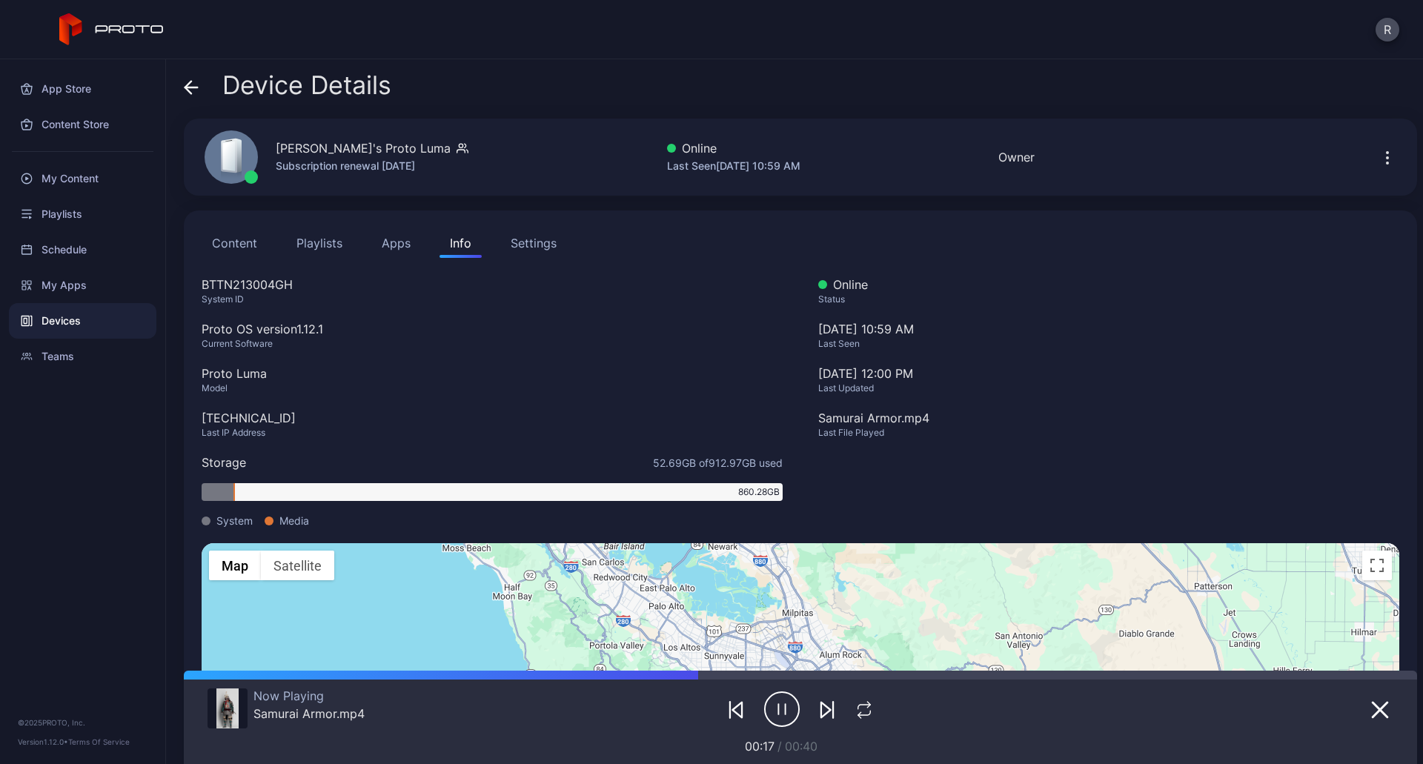
click at [225, 248] on button "Content" at bounding box center [235, 243] width 66 height 30
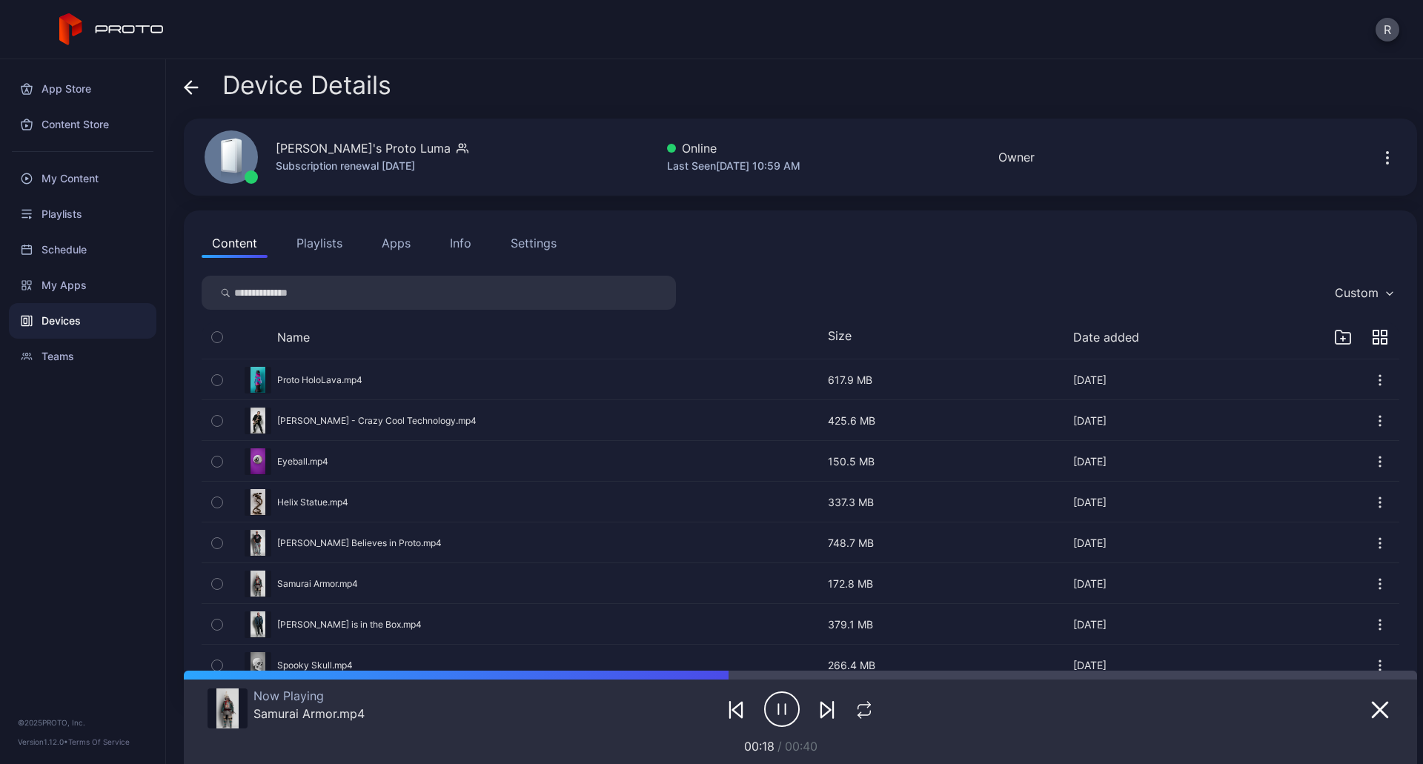
click at [329, 242] on button "Playlists" at bounding box center [319, 243] width 67 height 30
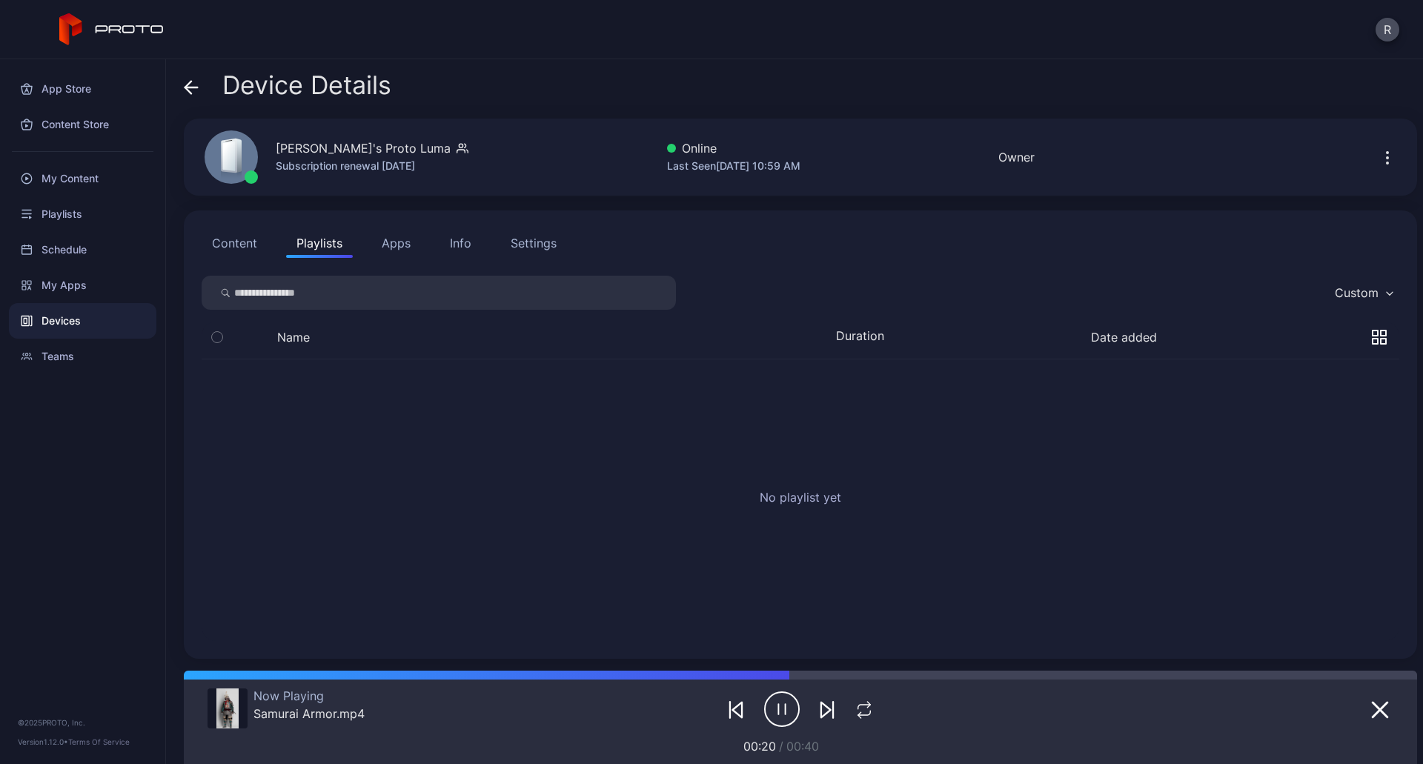
click at [560, 234] on button "Settings" at bounding box center [533, 243] width 67 height 30
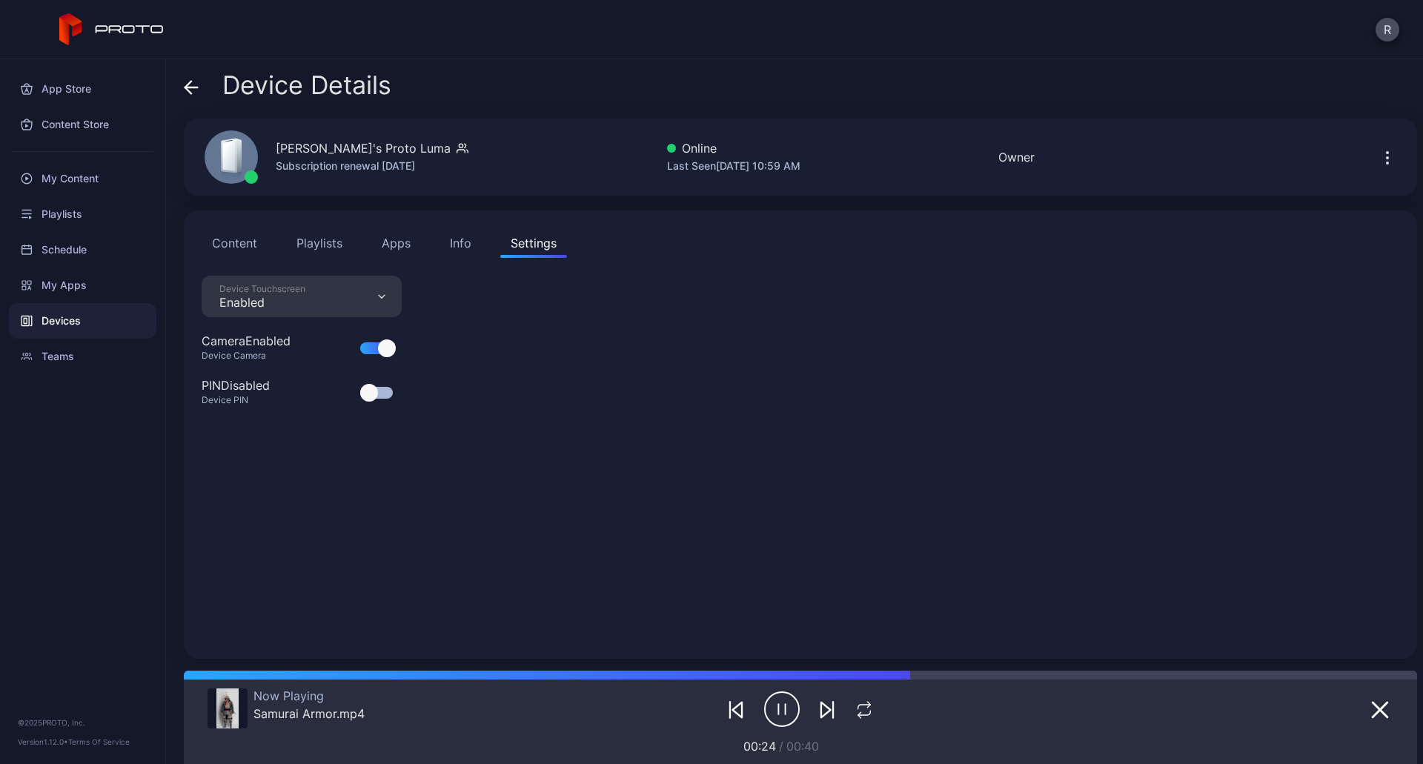
click at [360, 281] on div "Device Touchscreen Enabled" at bounding box center [302, 297] width 200 height 42
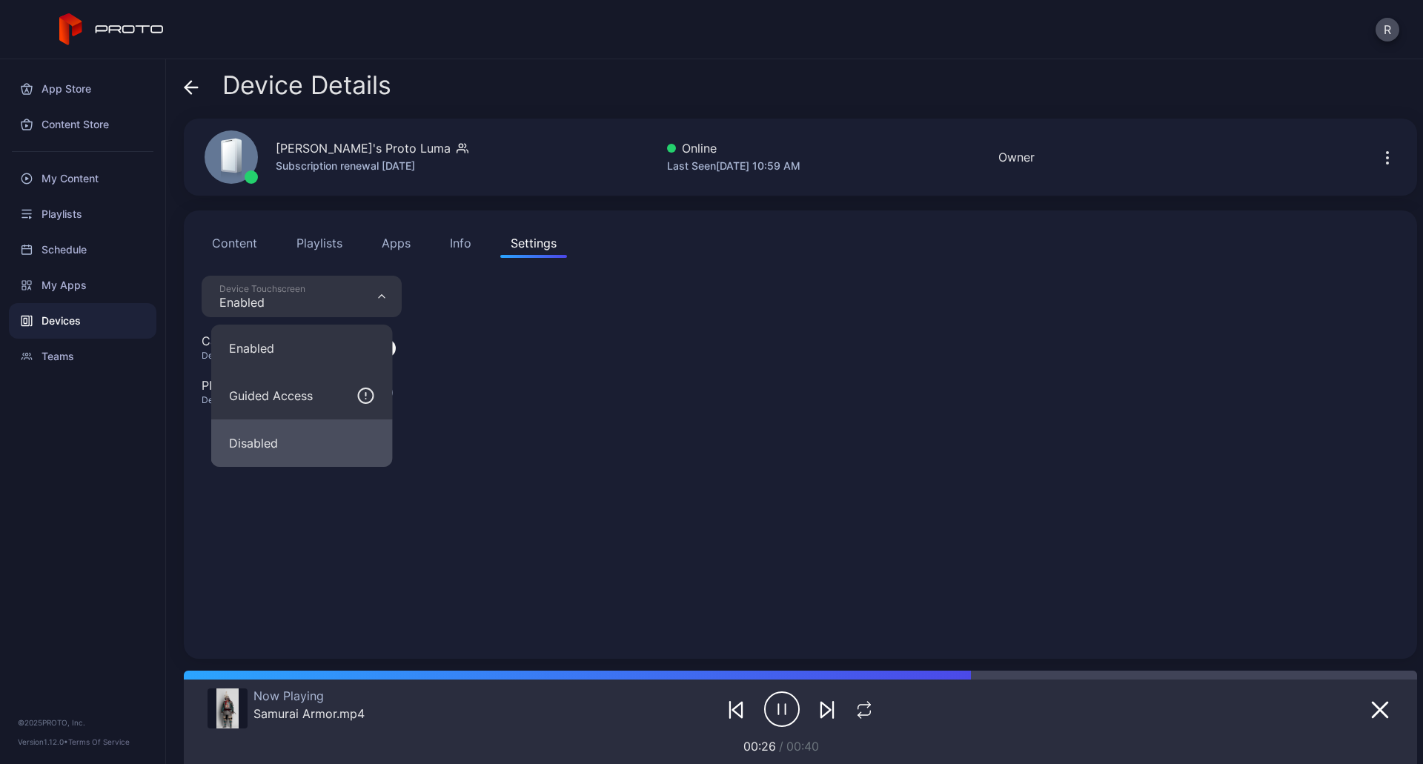
click at [301, 442] on button "Disabled" at bounding box center [302, 442] width 182 height 47
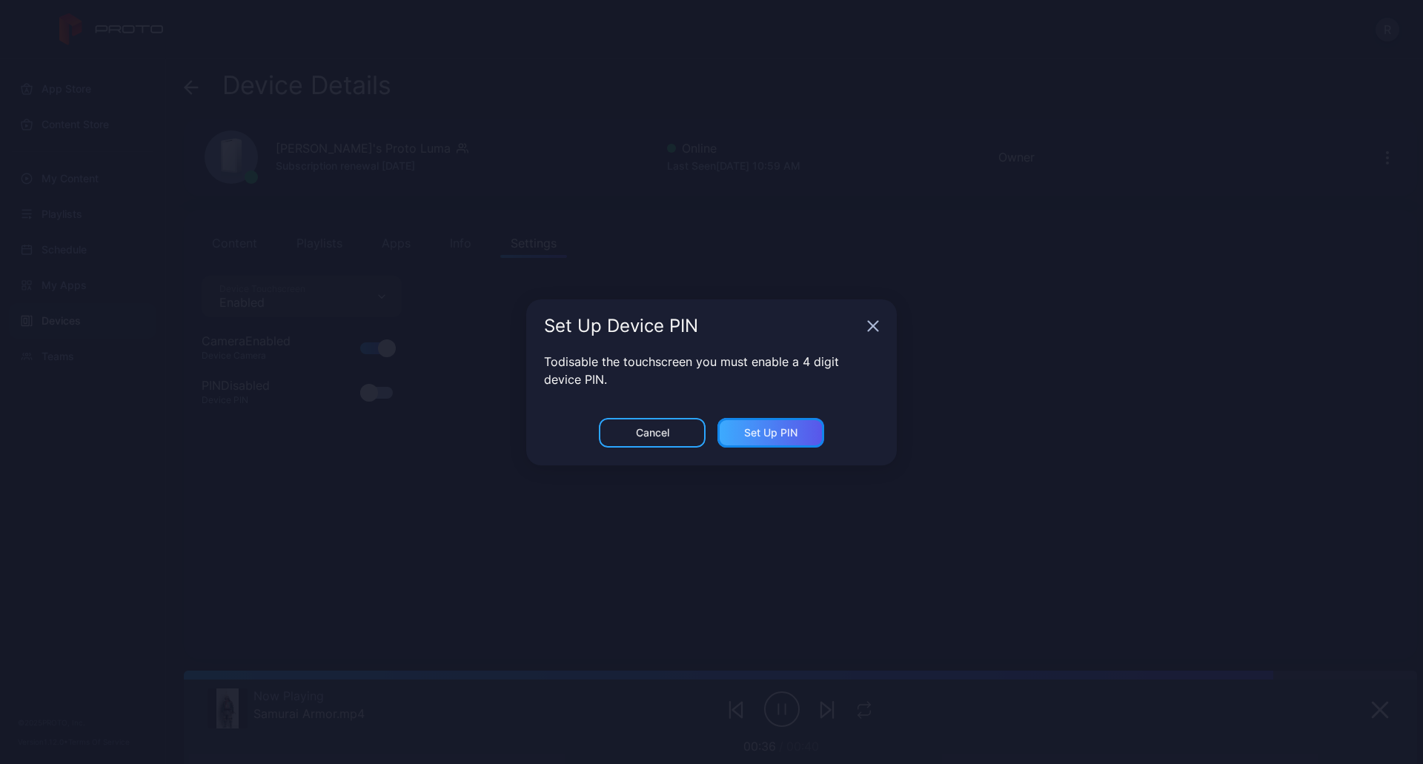
click at [794, 434] on div "Set Up PIN" at bounding box center [770, 433] width 53 height 12
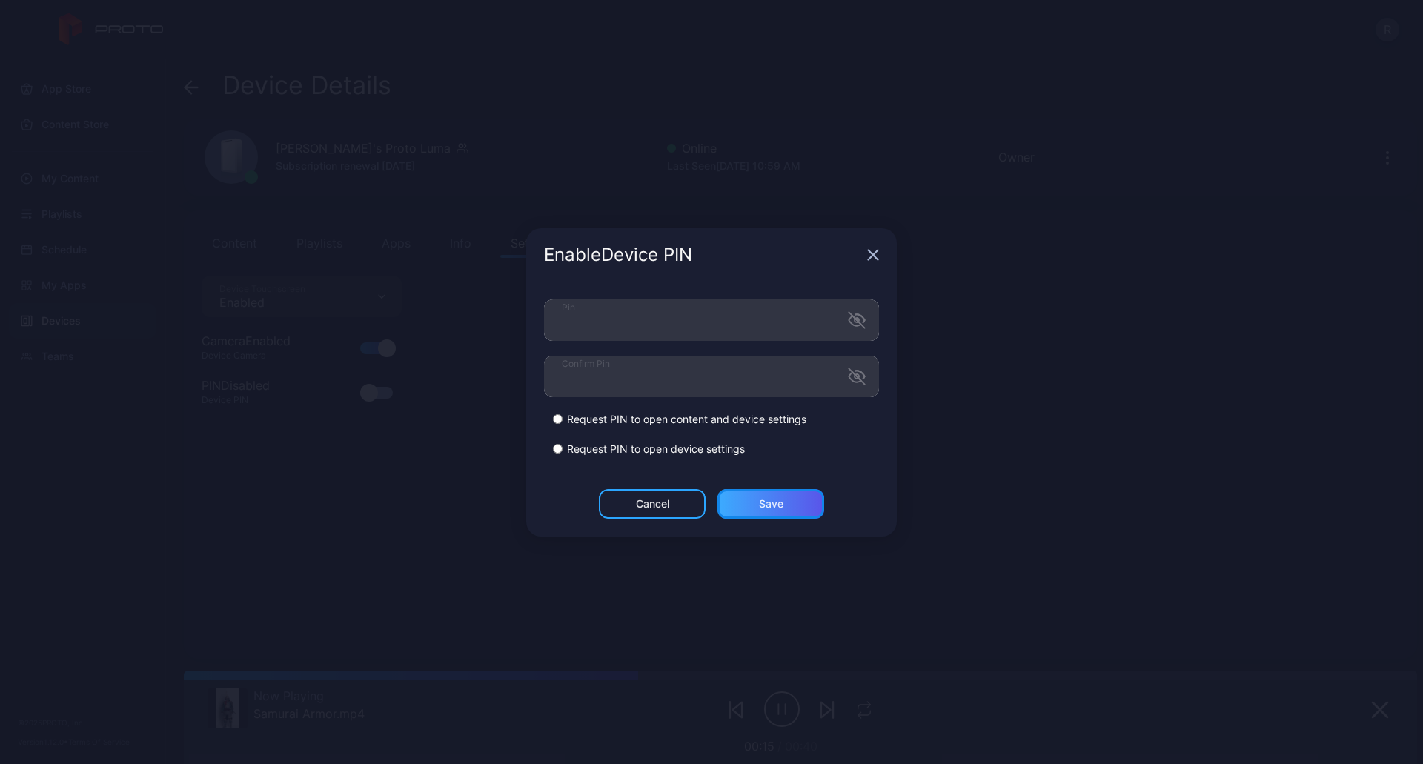
click at [791, 509] on div "Save" at bounding box center [770, 504] width 107 height 30
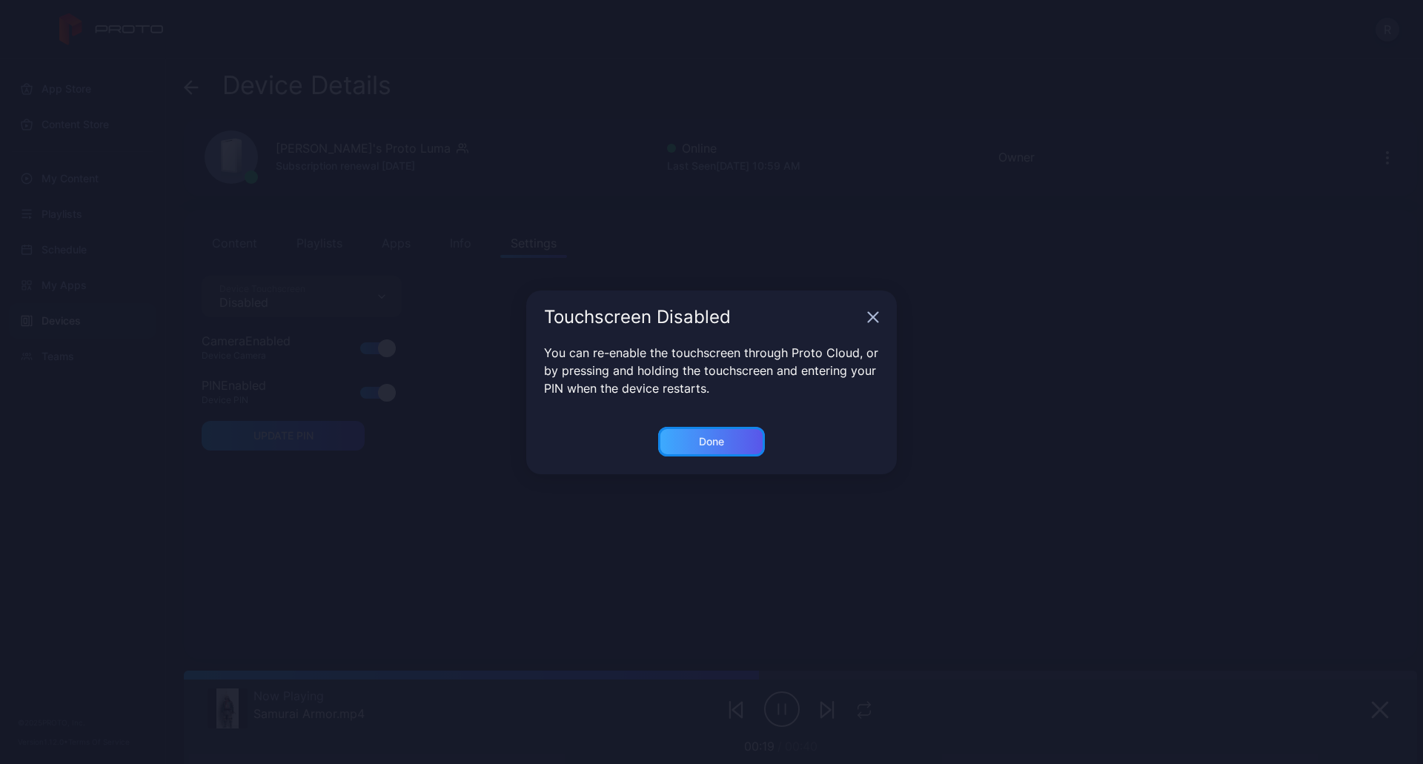
click at [706, 445] on div "Done" at bounding box center [711, 442] width 25 height 12
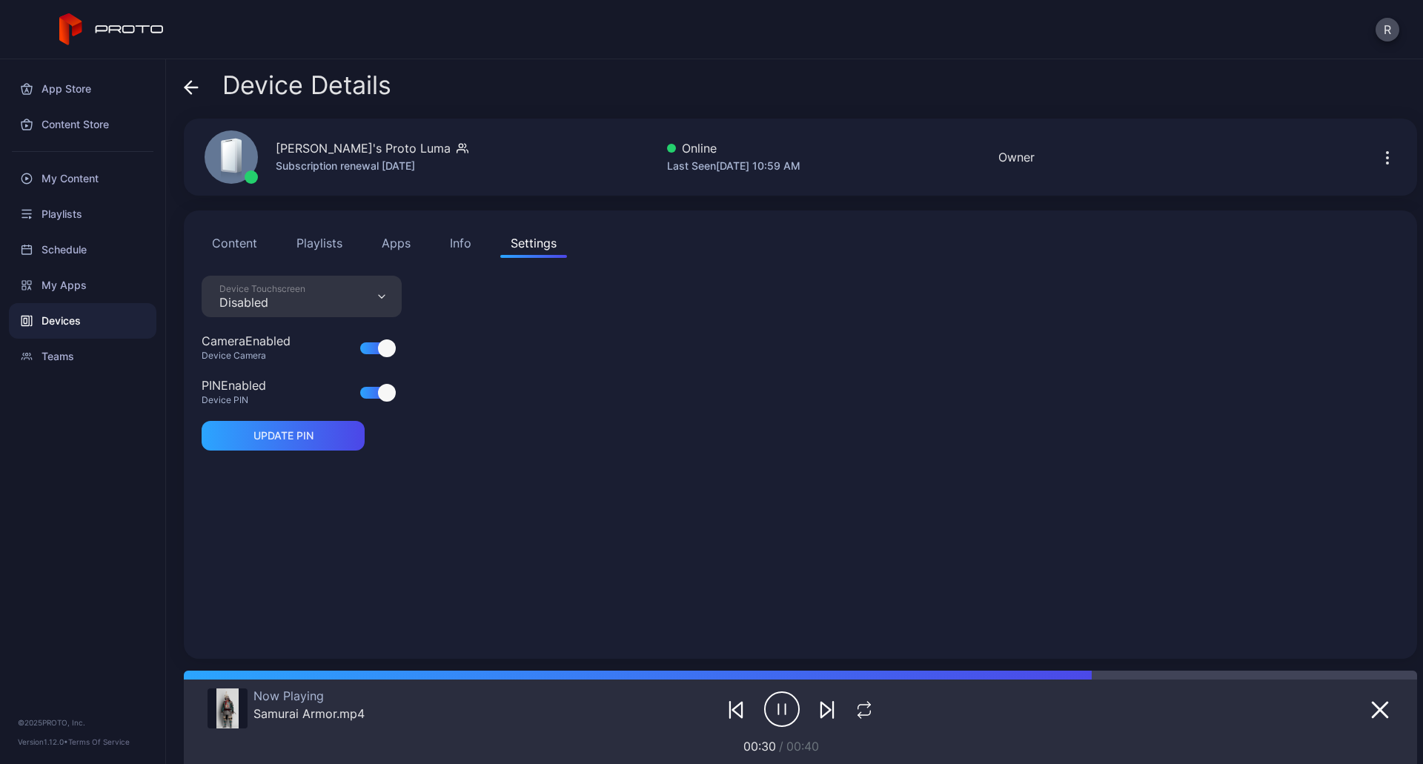
click at [1297, 637] on div "Device Touchscreen Disabled Camera Enabled Device Camera PIN Enabled Device PIN…" at bounding box center [801, 458] width 1198 height 365
